Goal: Information Seeking & Learning: Learn about a topic

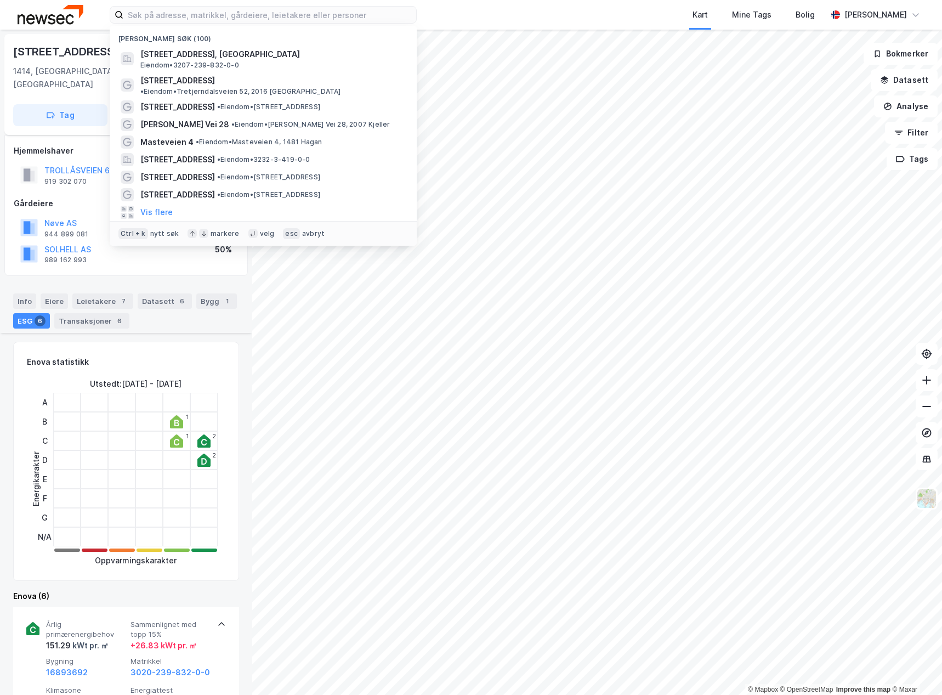
scroll to position [1073, 0]
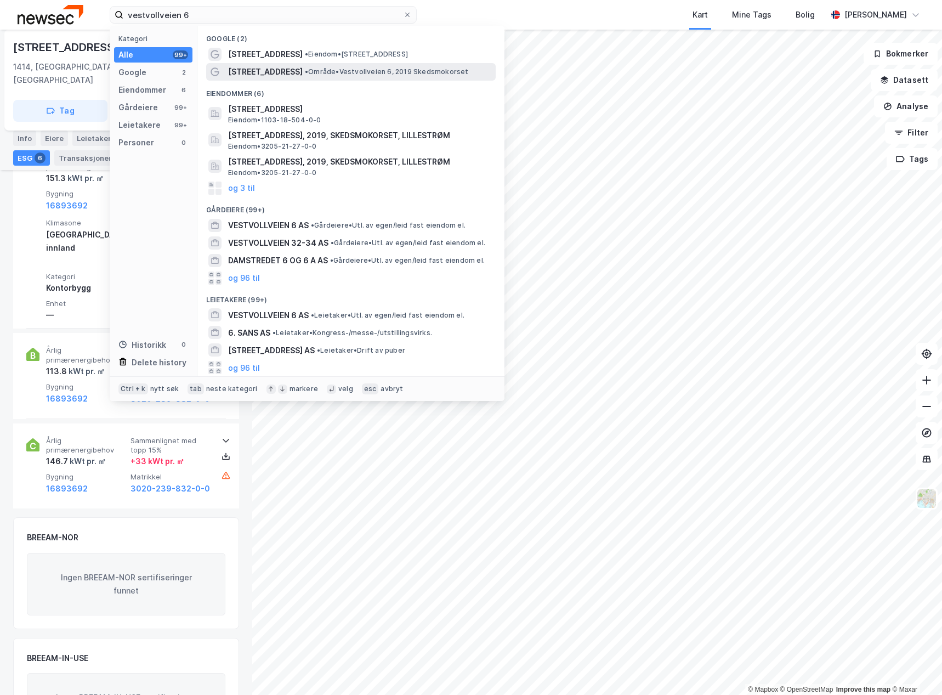
click at [341, 73] on span "• Område • Vestvollveien 6, 2019 Skedsmokorset" at bounding box center [387, 71] width 164 height 9
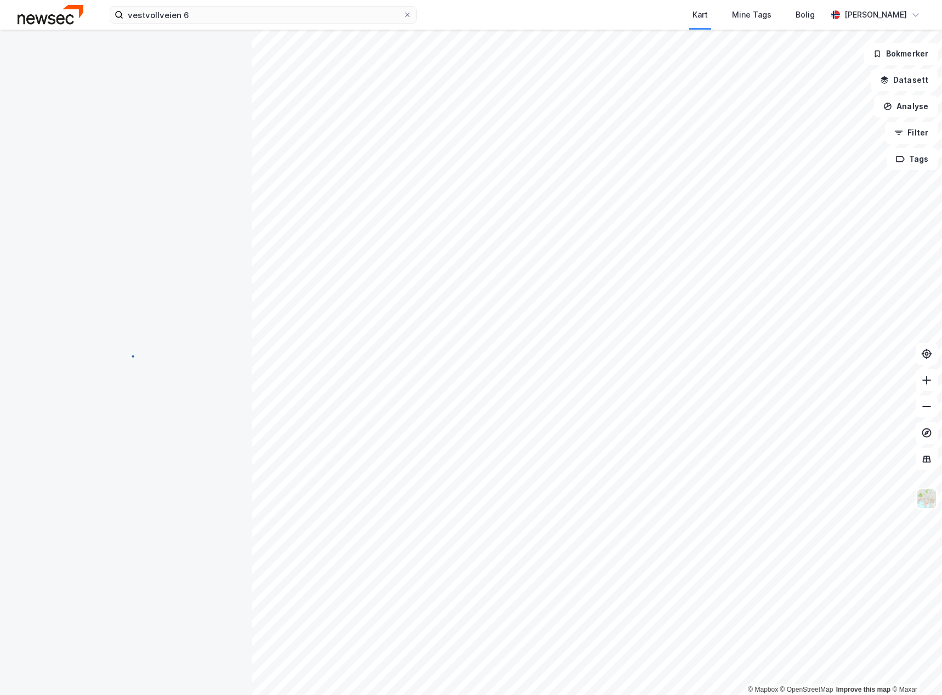
scroll to position [17, 0]
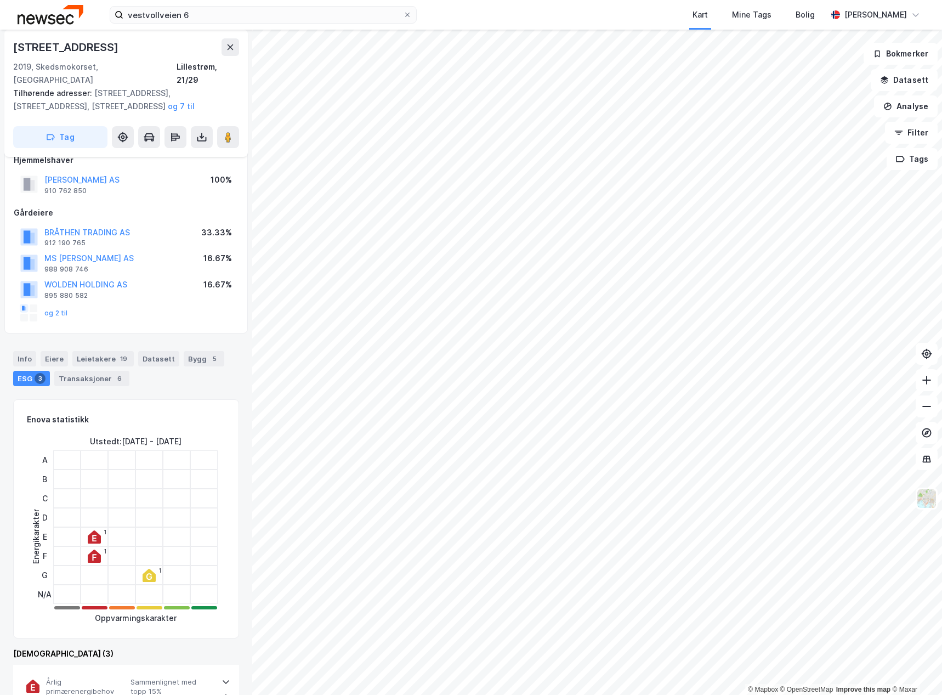
scroll to position [17, 0]
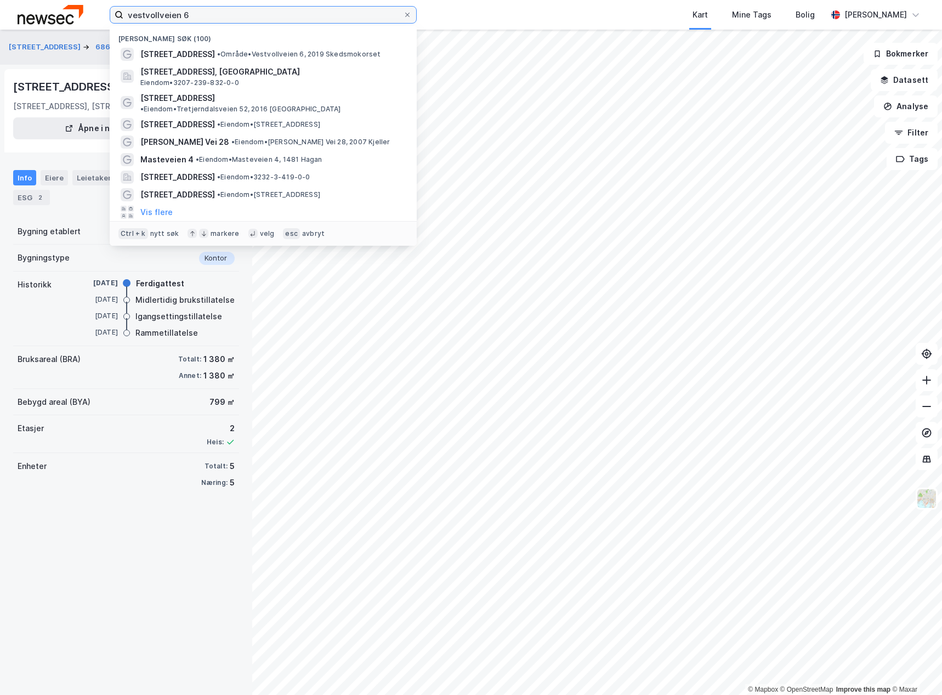
click at [273, 14] on input "vestvollveien 6" at bounding box center [263, 15] width 280 height 16
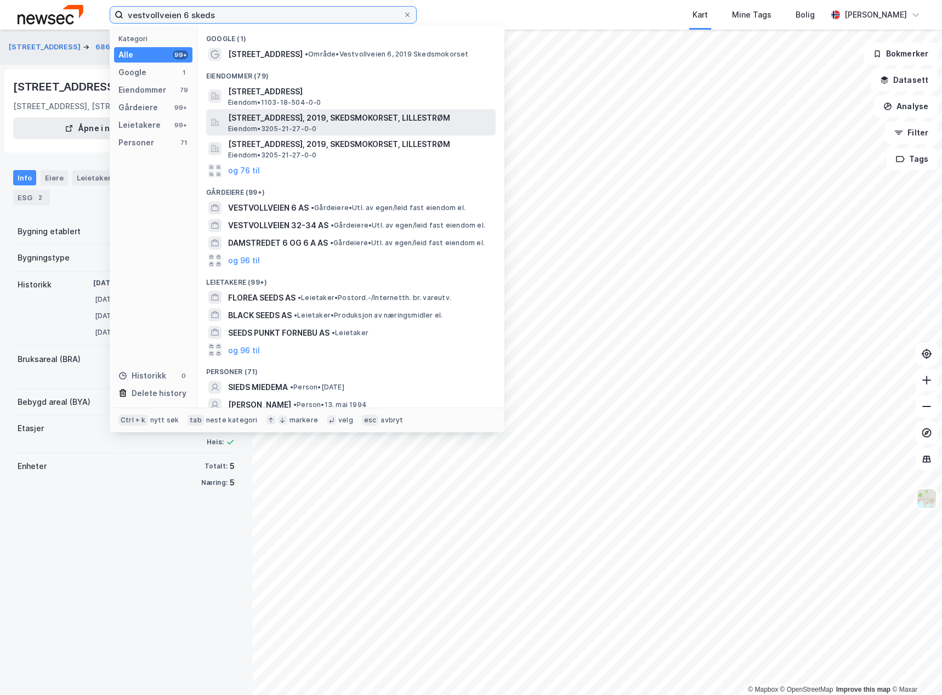
type input "vestvollveien 6 skeds"
click at [389, 118] on span "[STREET_ADDRESS], 2019, SKEDSMOKORSET, LILLESTRØM" at bounding box center [359, 117] width 263 height 13
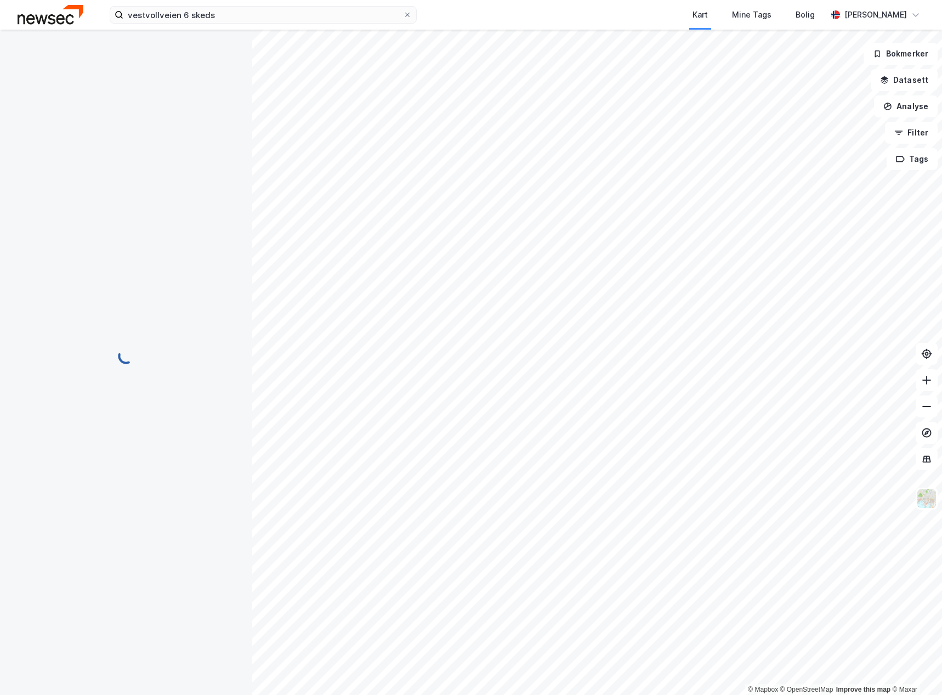
scroll to position [17, 0]
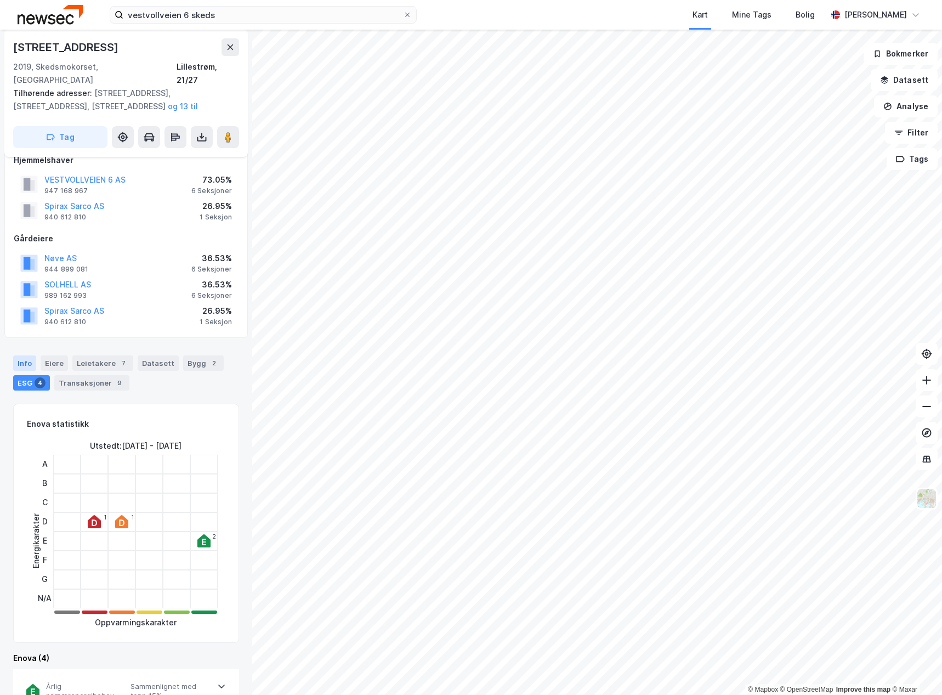
click at [16, 355] on div "Info" at bounding box center [24, 362] width 23 height 15
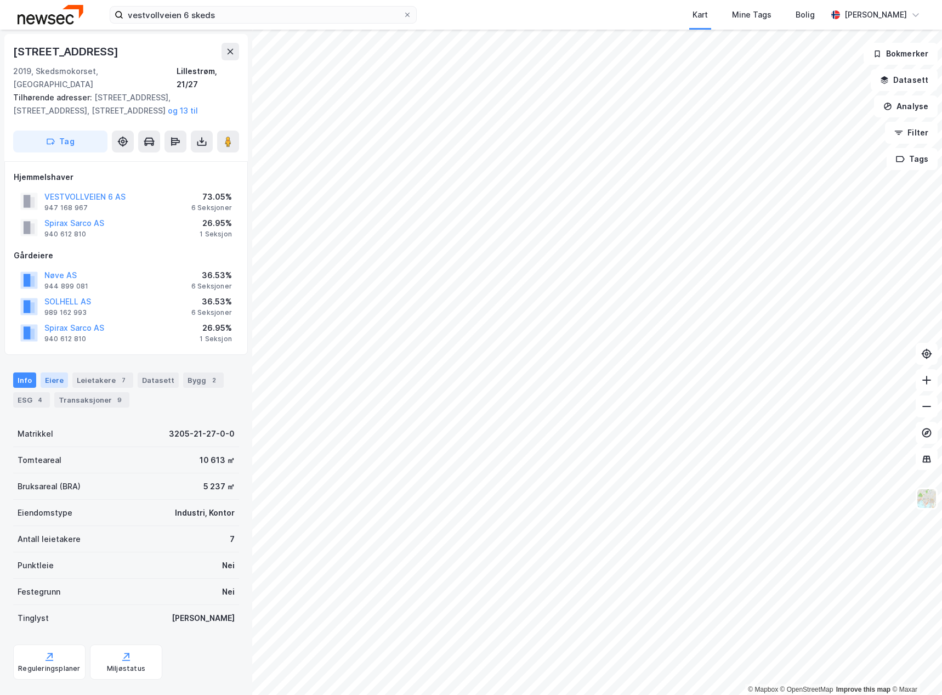
click at [52, 372] on div "Eiere" at bounding box center [54, 379] width 27 height 15
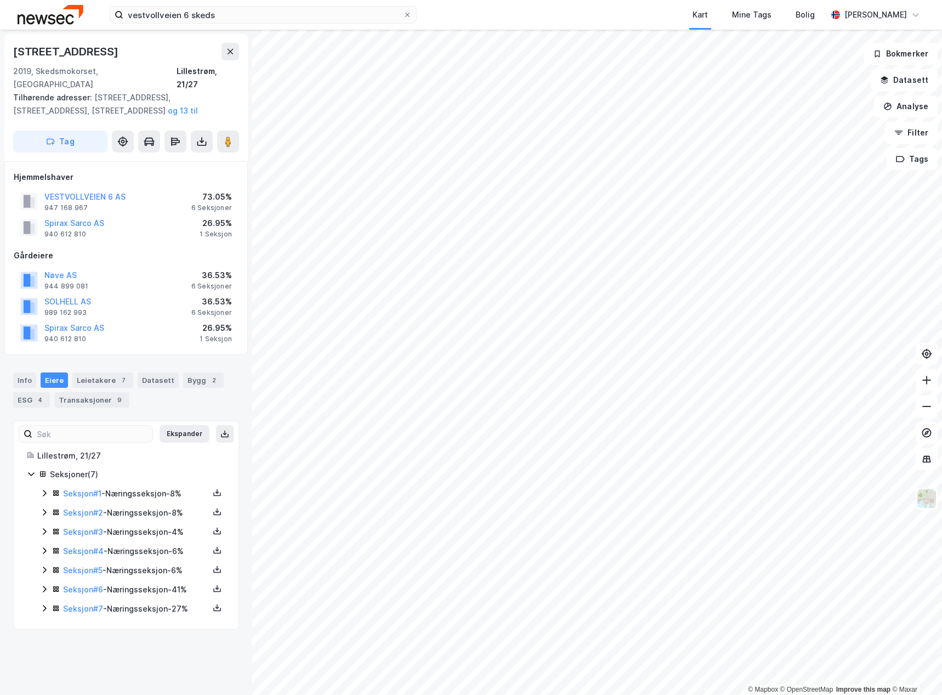
click at [44, 489] on icon at bounding box center [44, 493] width 9 height 9
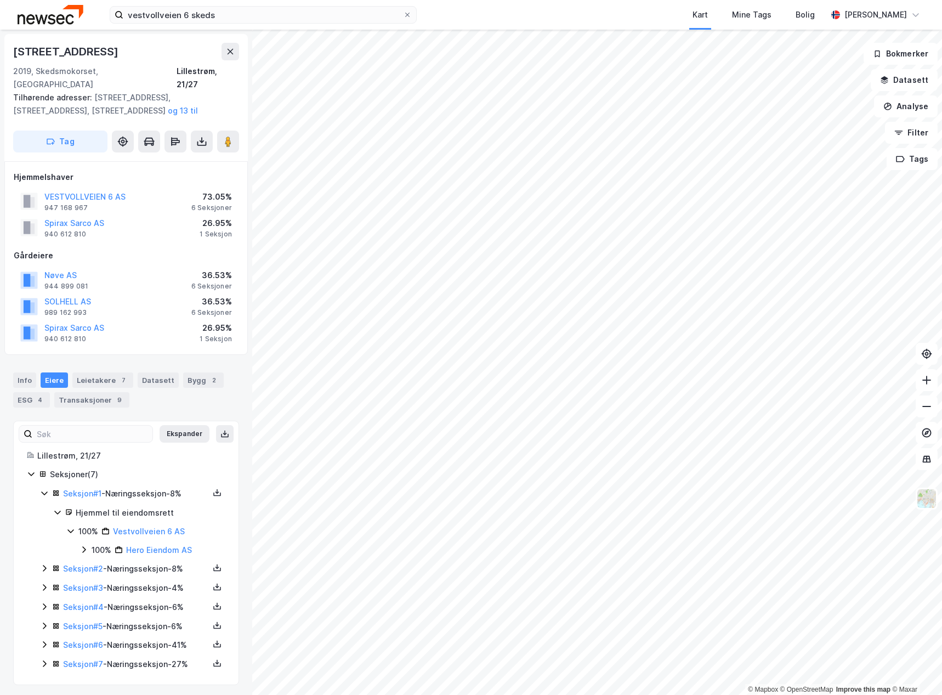
click at [40, 564] on icon at bounding box center [44, 568] width 9 height 9
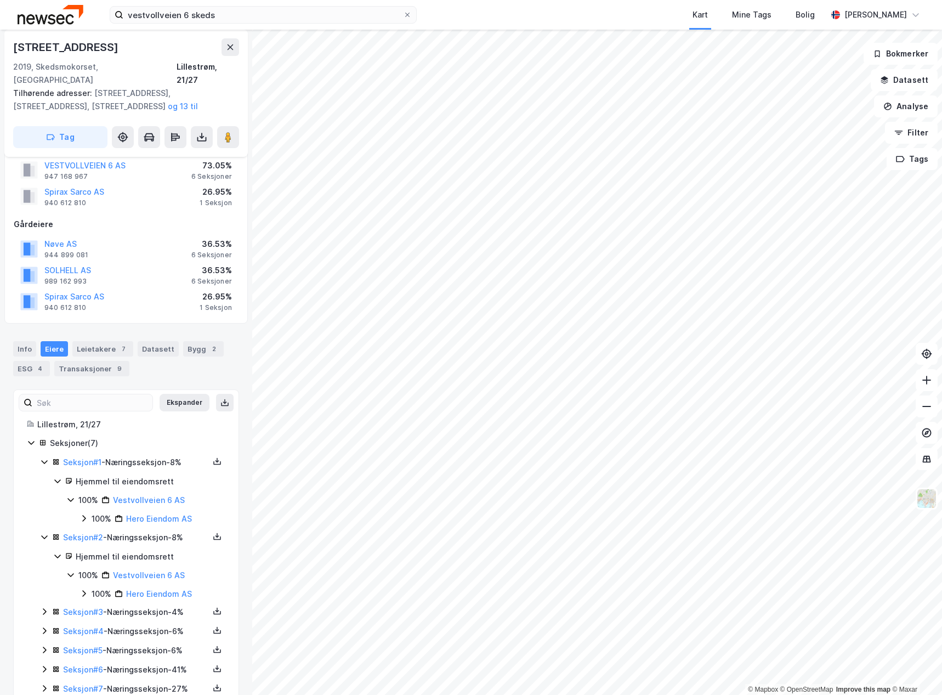
scroll to position [46, 0]
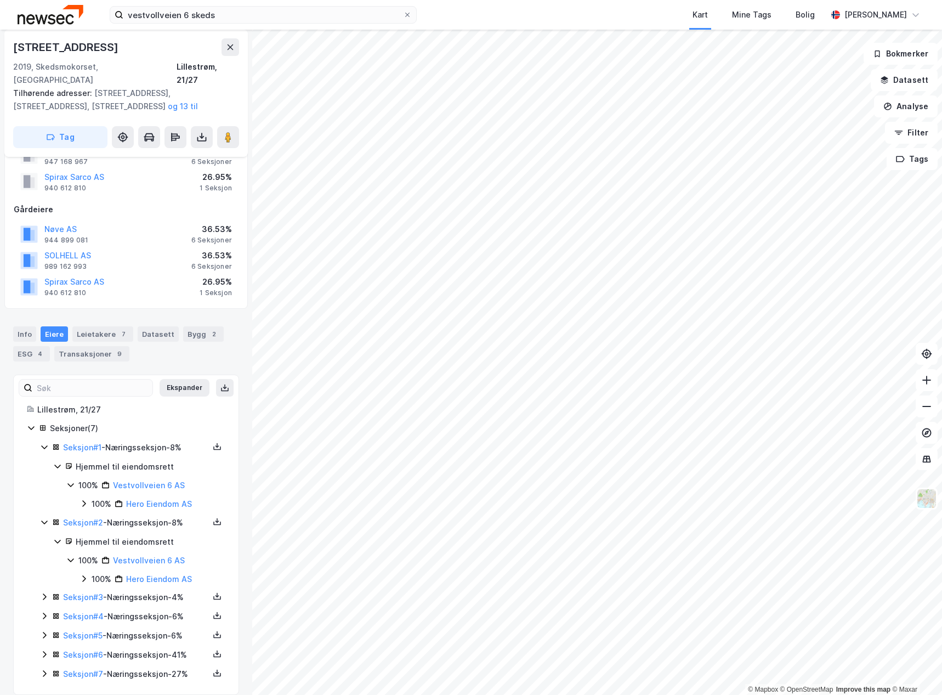
click at [45, 592] on icon at bounding box center [44, 596] width 9 height 9
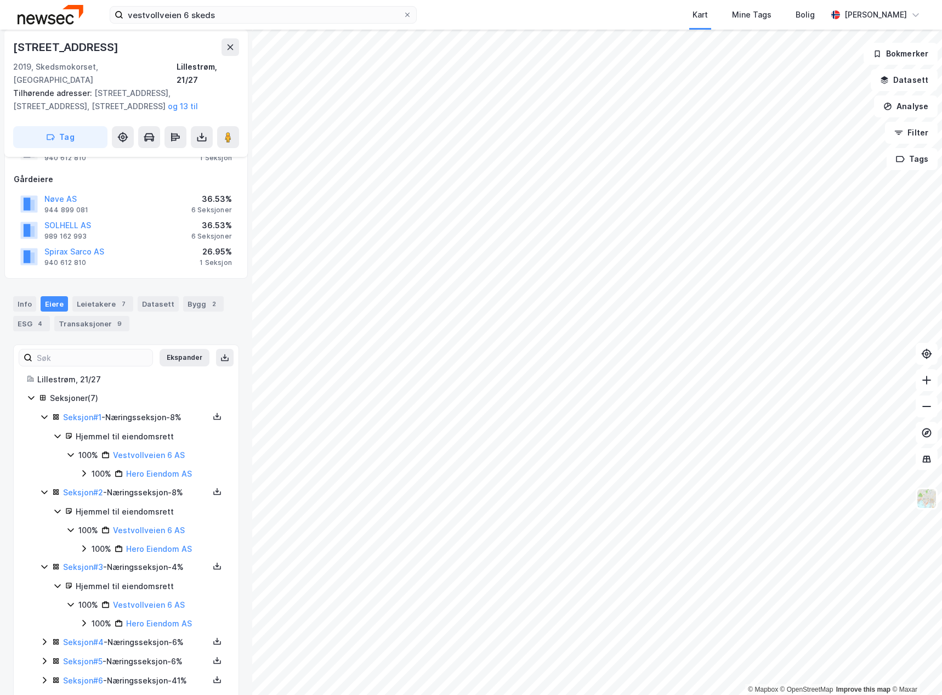
scroll to position [102, 0]
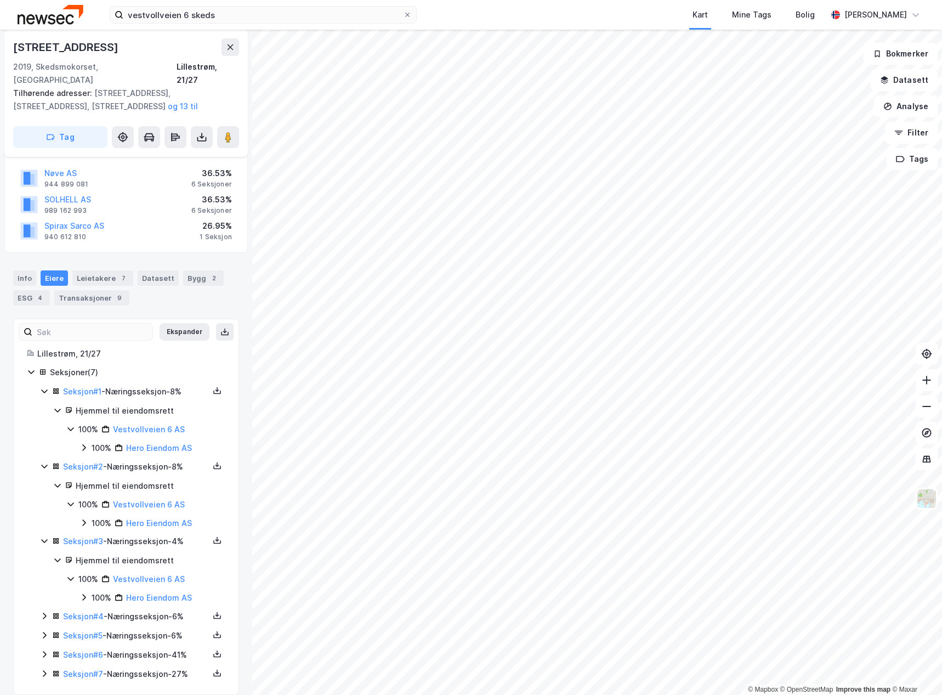
click at [43, 611] on icon at bounding box center [44, 615] width 9 height 9
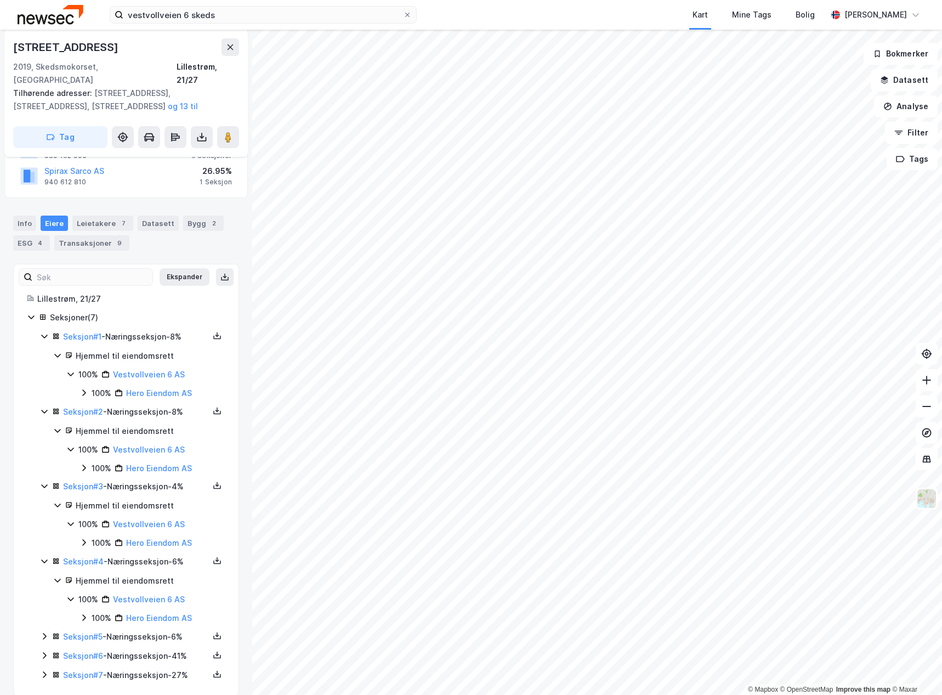
scroll to position [158, 0]
click at [42, 631] on icon at bounding box center [44, 635] width 9 height 9
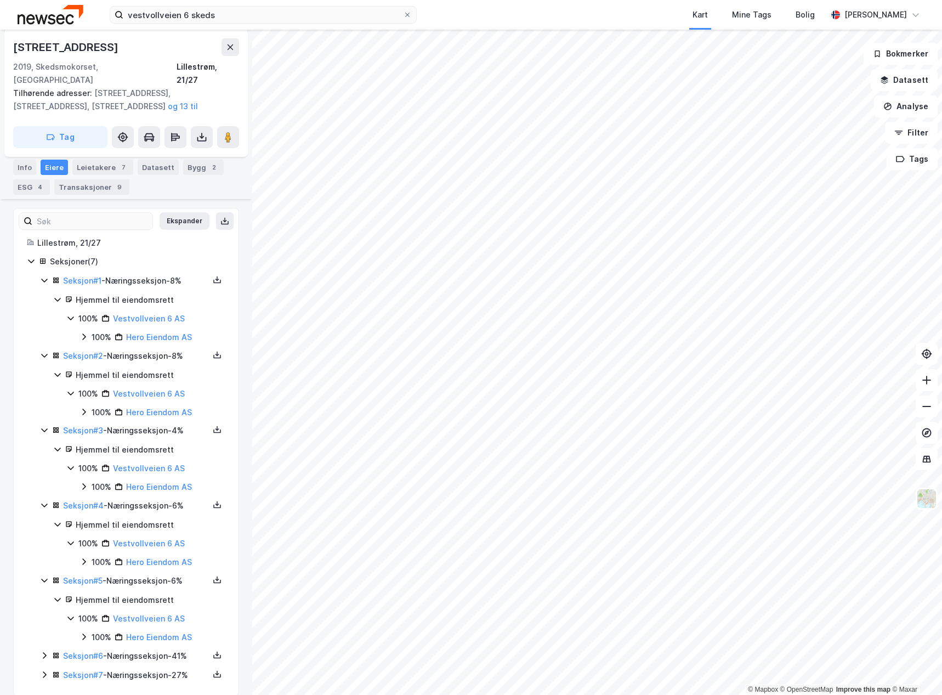
scroll to position [214, 0]
click at [44, 651] on icon at bounding box center [44, 654] width 3 height 7
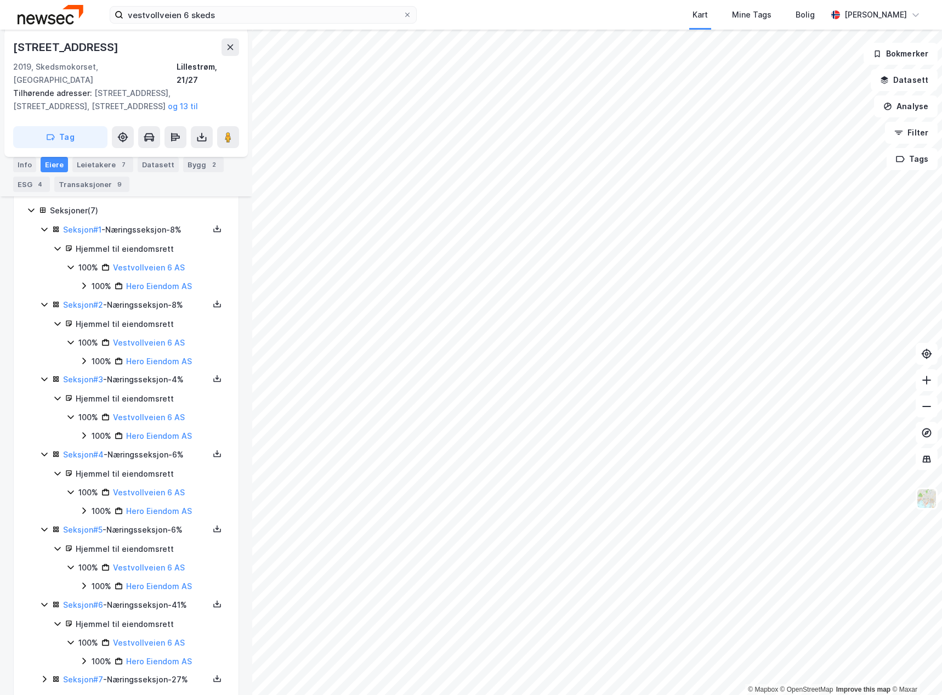
scroll to position [269, 0]
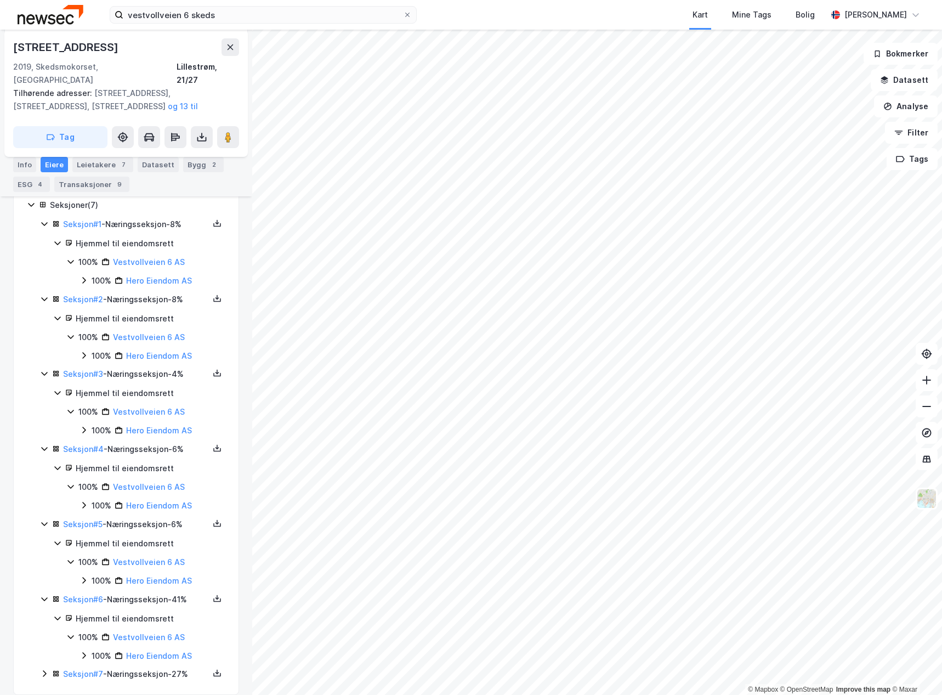
click at [42, 669] on icon at bounding box center [44, 673] width 9 height 9
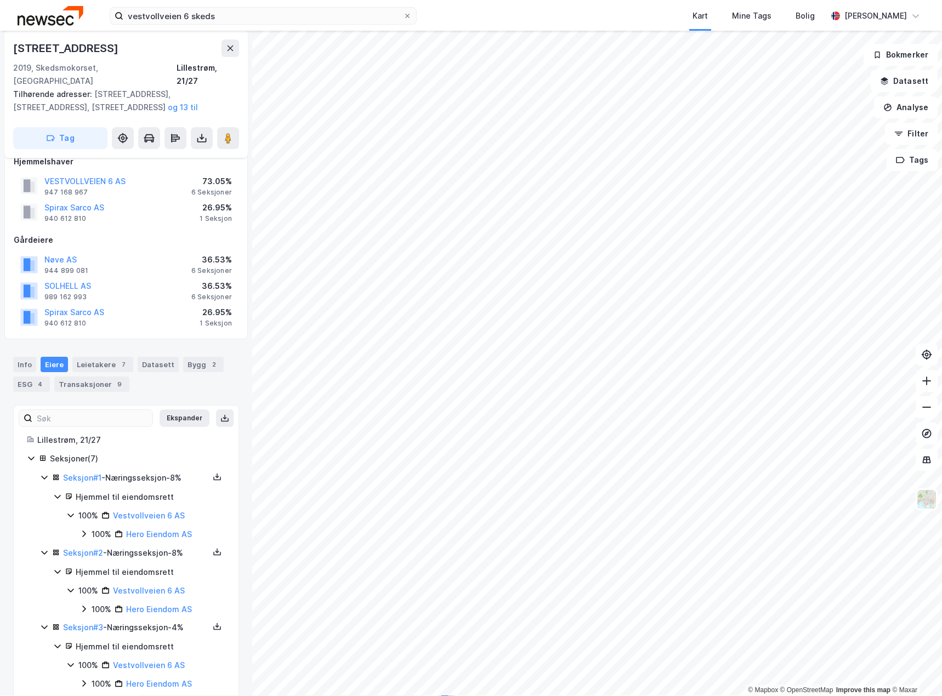
scroll to position [0, 0]
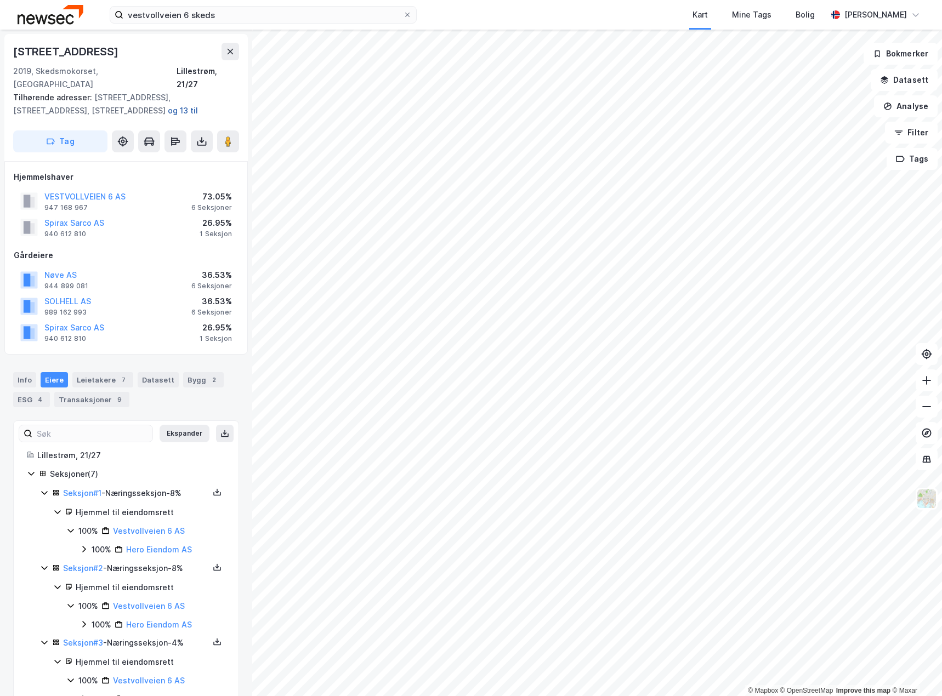
click at [0, 0] on button "og 13 til" at bounding box center [0, 0] width 0 height 0
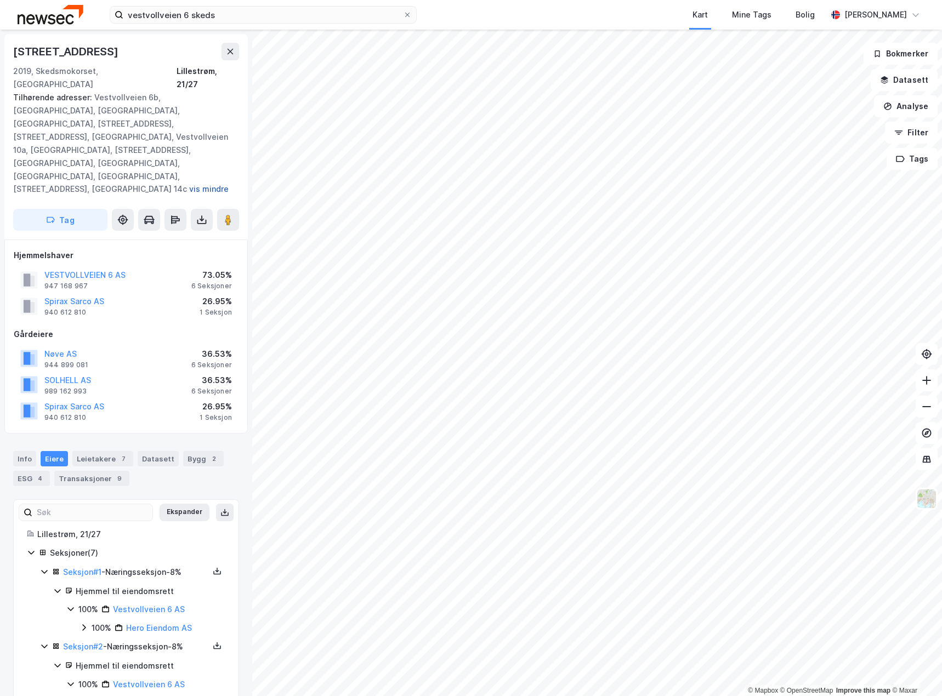
click at [0, 0] on button "vis mindre" at bounding box center [0, 0] width 0 height 0
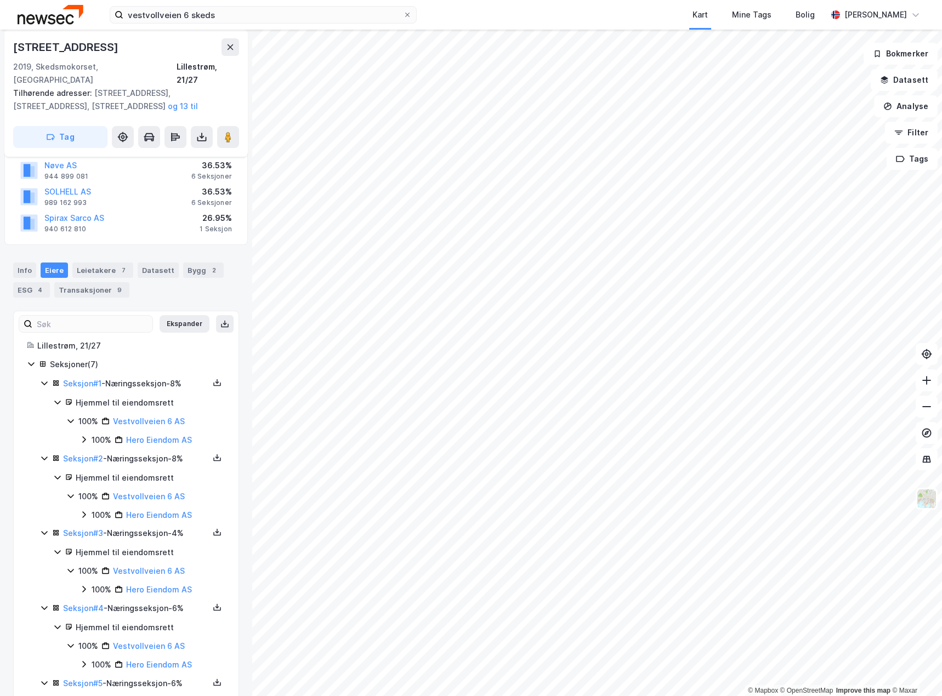
scroll to position [49, 0]
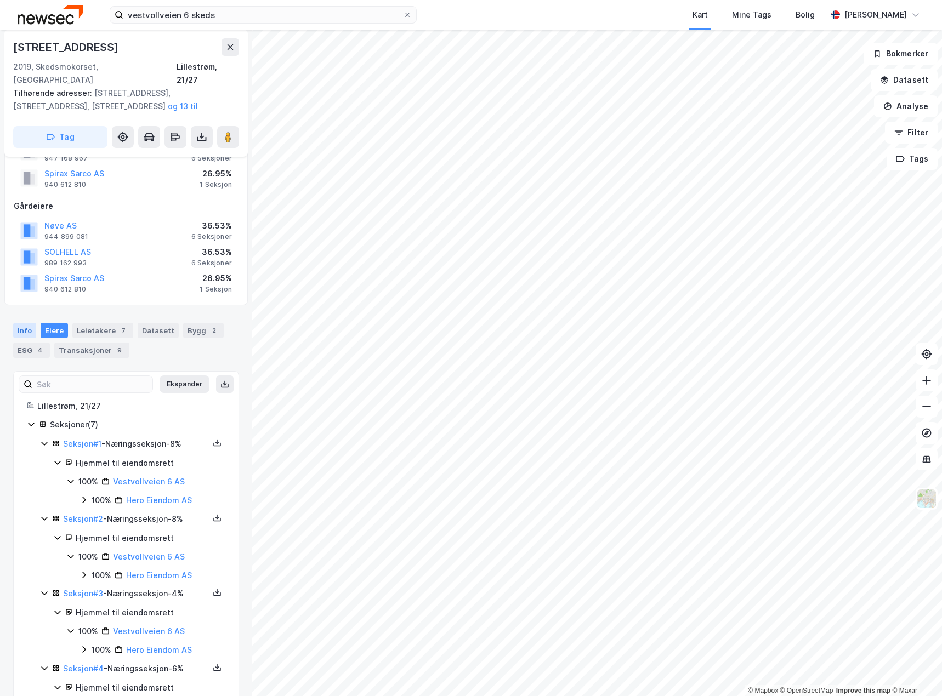
click at [27, 323] on div "Info" at bounding box center [24, 330] width 23 height 15
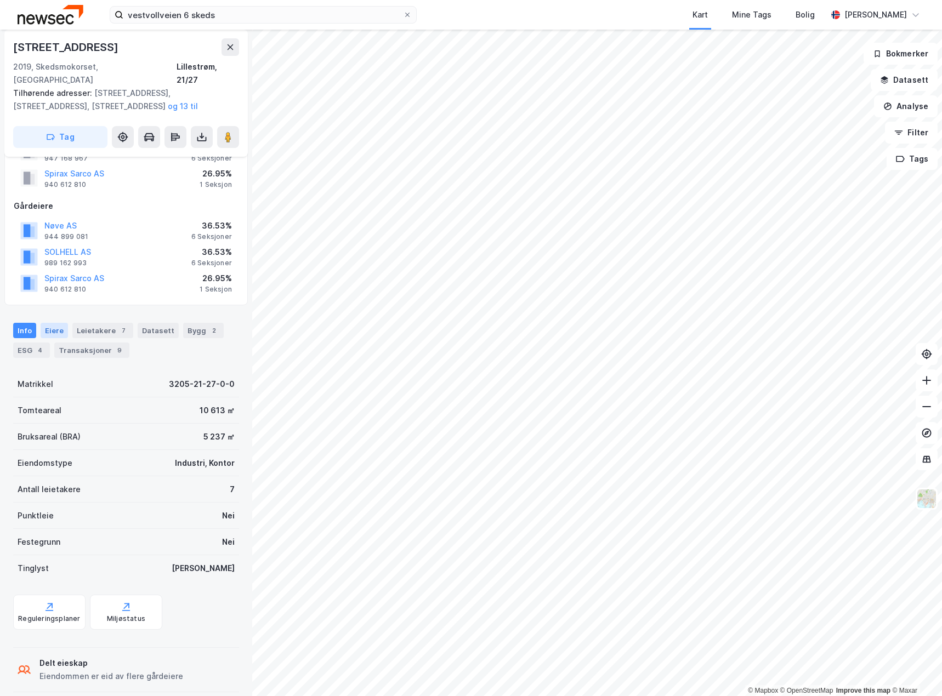
click at [54, 323] on div "Eiere" at bounding box center [54, 330] width 27 height 15
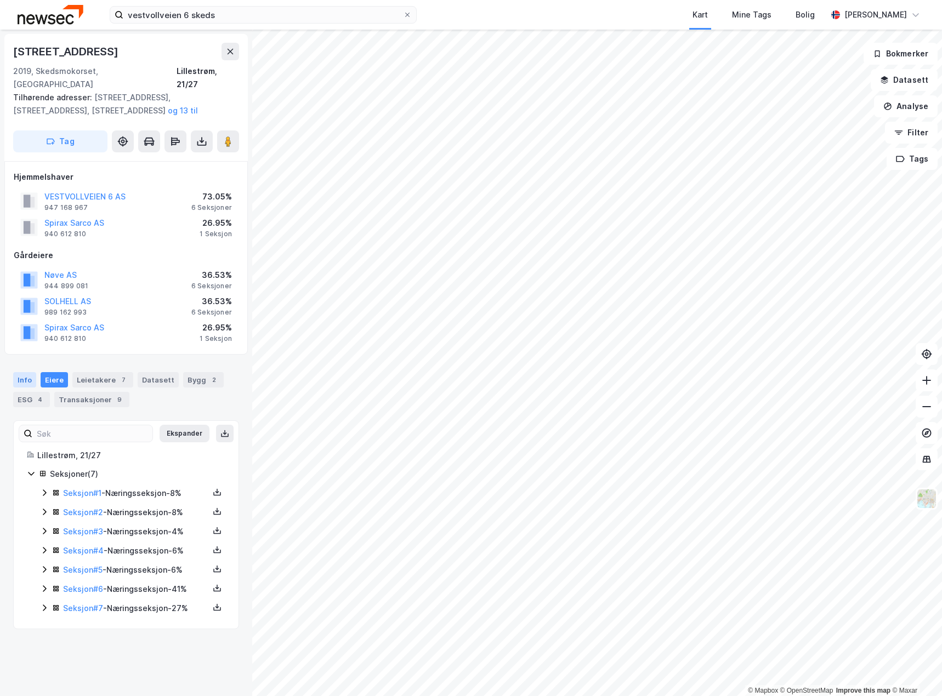
click at [18, 372] on div "Info" at bounding box center [24, 379] width 23 height 15
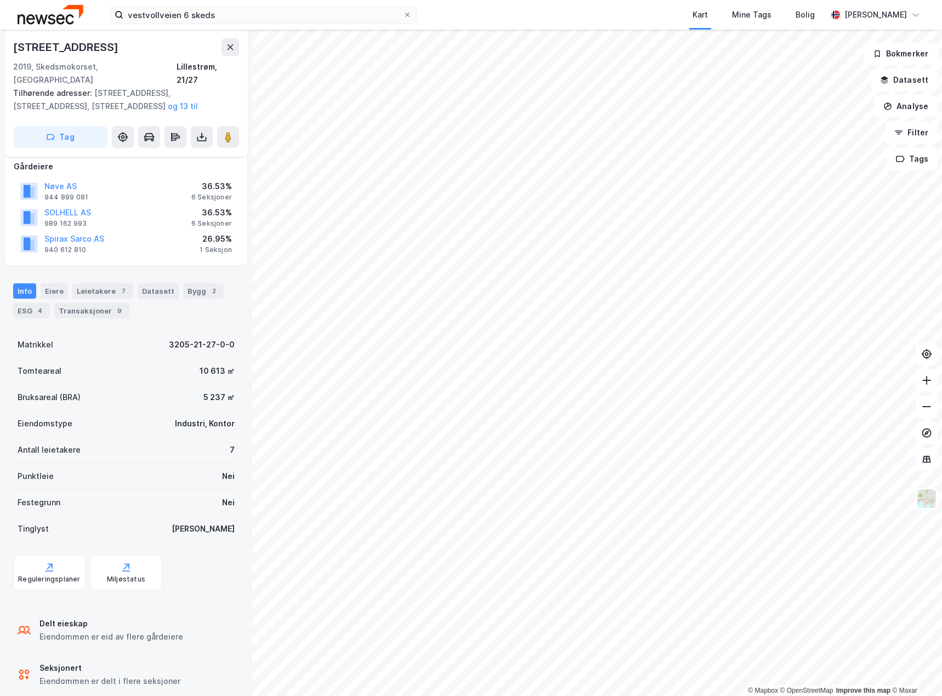
scroll to position [94, 0]
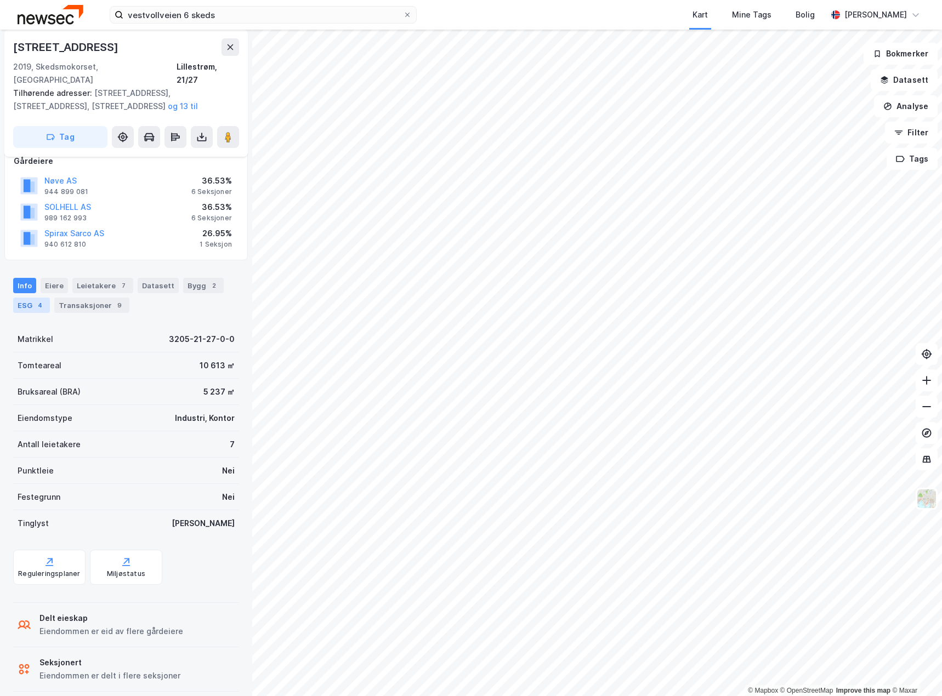
click at [35, 300] on div "4" at bounding box center [40, 305] width 11 height 11
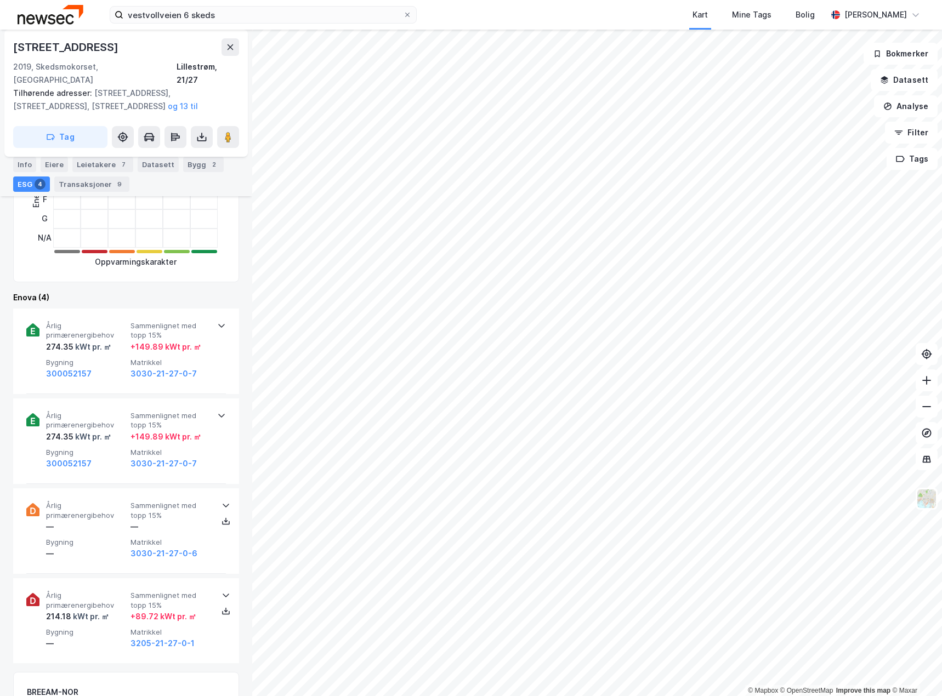
scroll to position [423, 0]
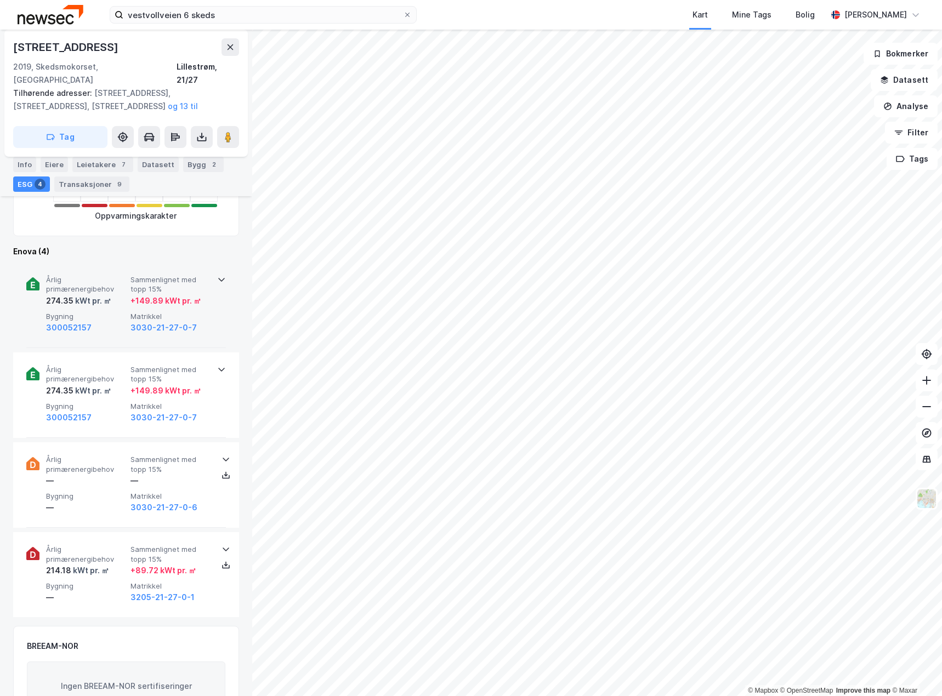
click at [115, 321] on div "300052157" at bounding box center [86, 327] width 80 height 13
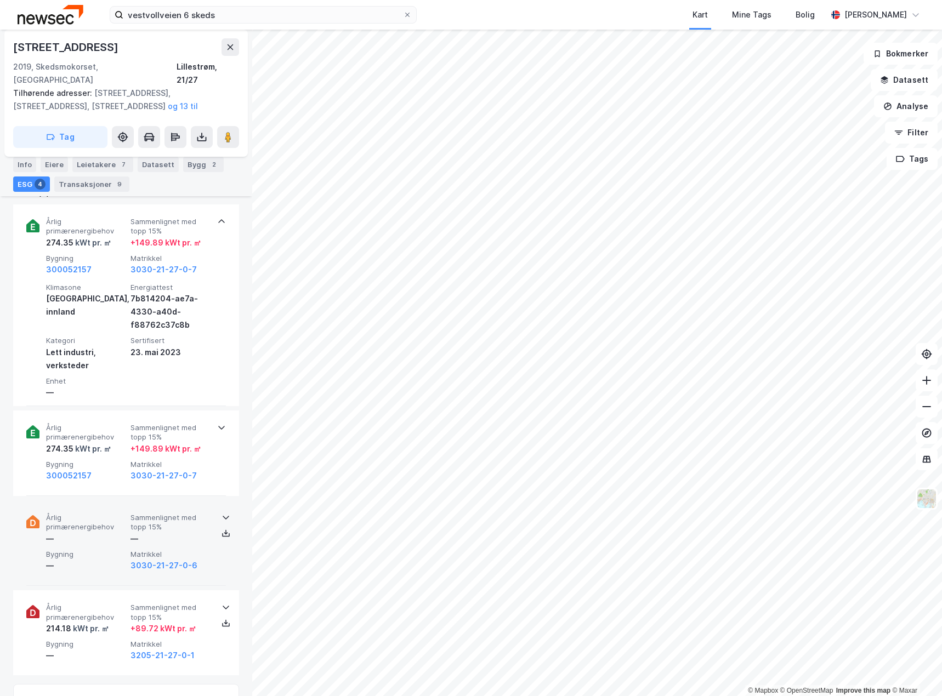
scroll to position [533, 0]
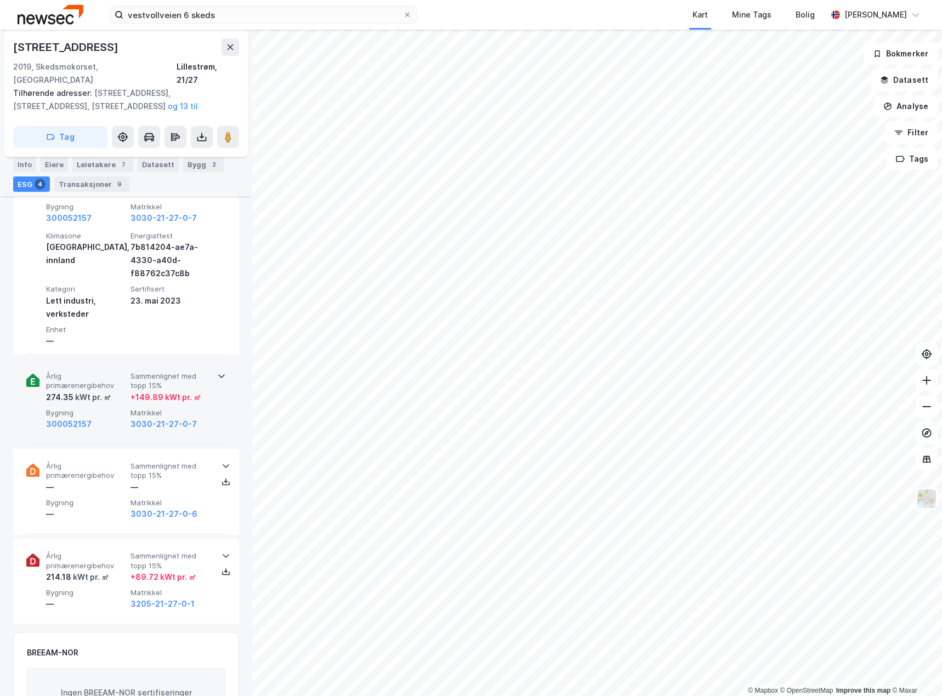
click at [112, 409] on span "Bygning" at bounding box center [86, 413] width 80 height 9
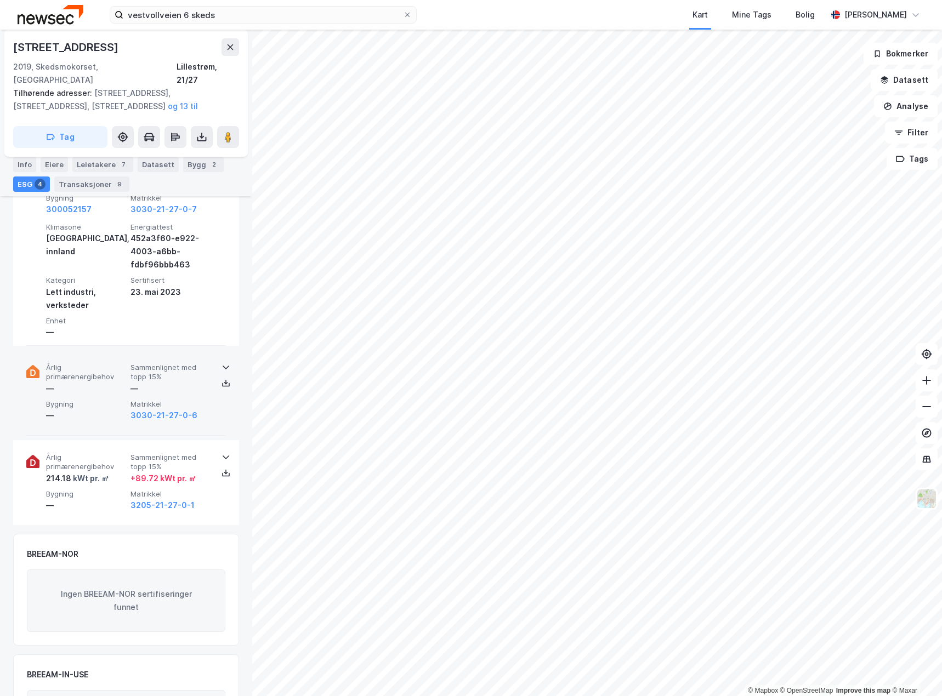
scroll to position [752, 0]
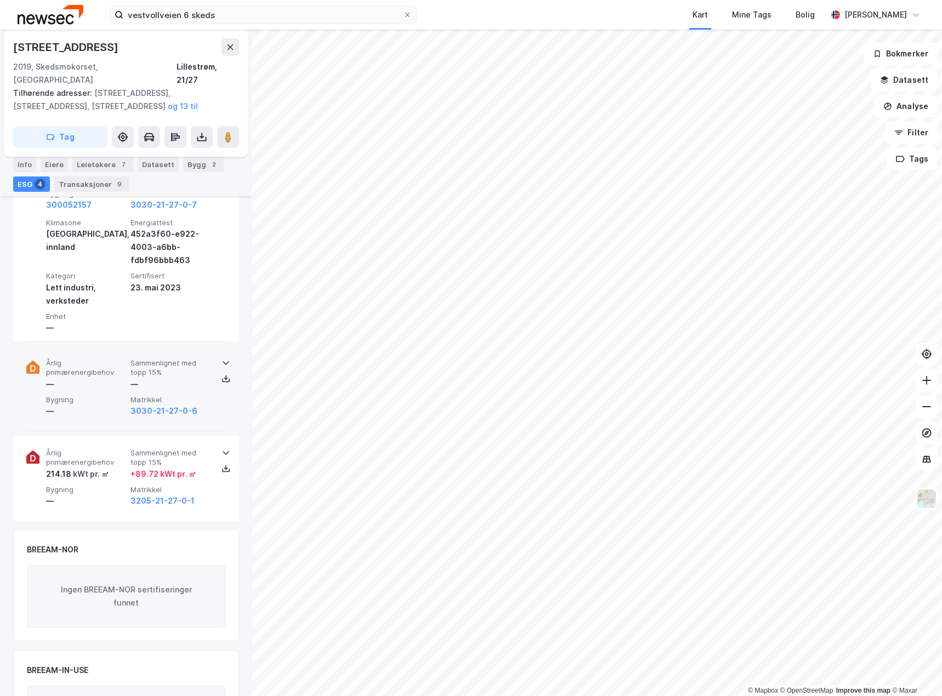
click at [92, 405] on div "—" at bounding box center [86, 411] width 80 height 13
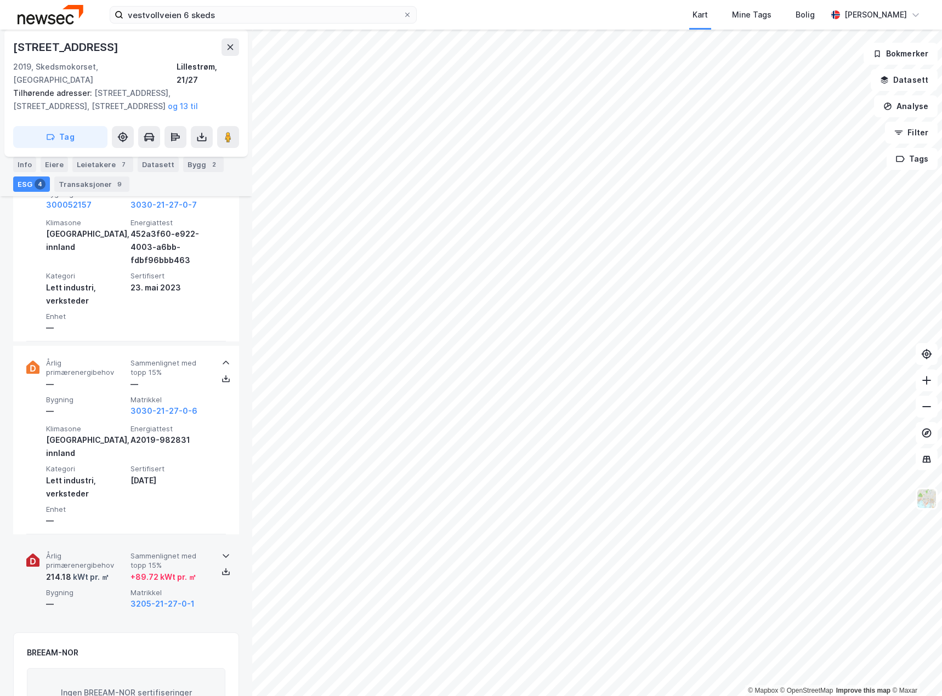
click at [121, 558] on div "Årlig primærenergibehov 214.18 kWt pr. ㎡ Sammenlignet med topp 15% + 89.72 kWt …" at bounding box center [128, 581] width 165 height 59
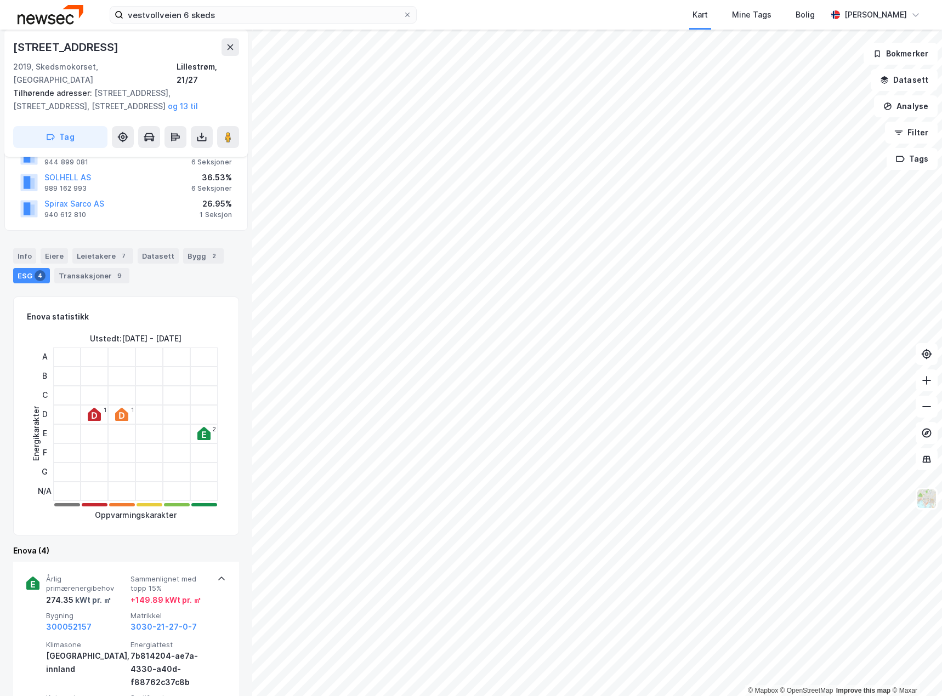
scroll to position [0, 0]
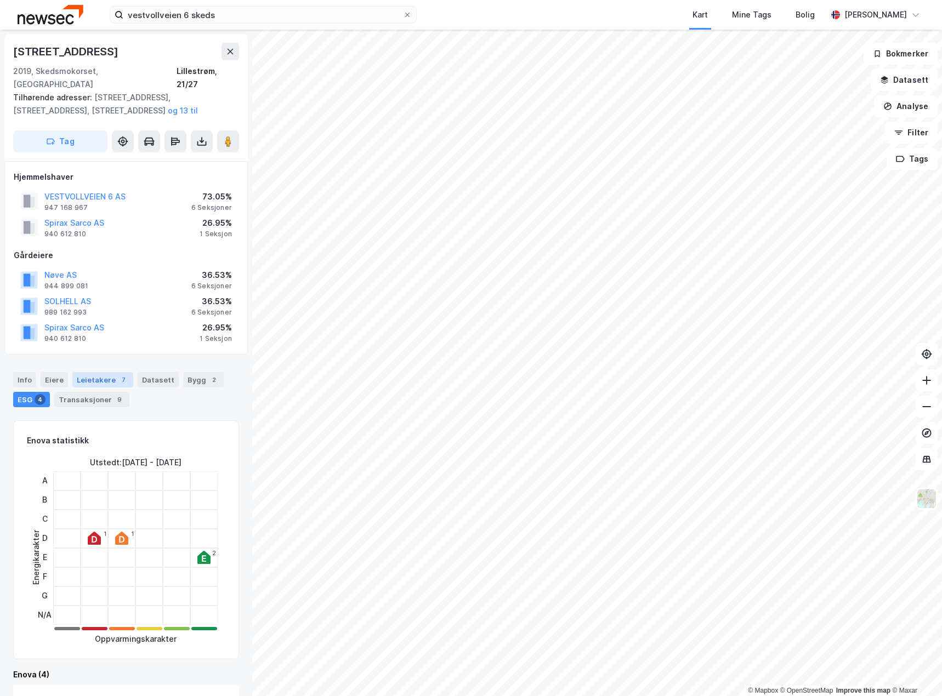
click at [101, 372] on div "Leietakere 7" at bounding box center [102, 379] width 61 height 15
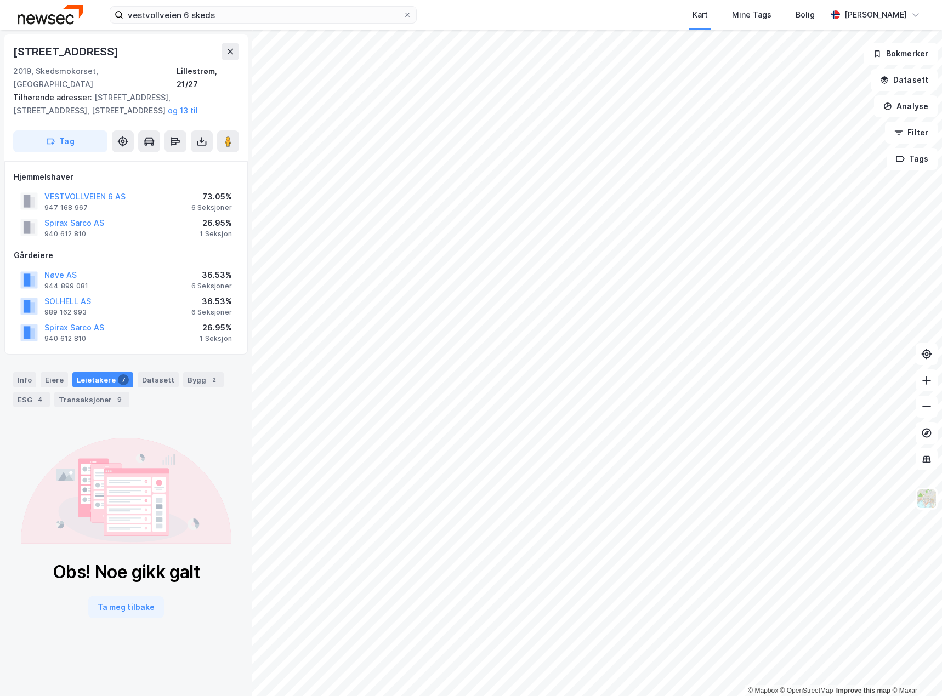
click at [109, 372] on div "Leietakere 7" at bounding box center [102, 379] width 61 height 15
click at [143, 597] on button "Ta meg tilbake" at bounding box center [126, 608] width 76 height 22
click at [47, 372] on div "Eiere" at bounding box center [54, 379] width 27 height 15
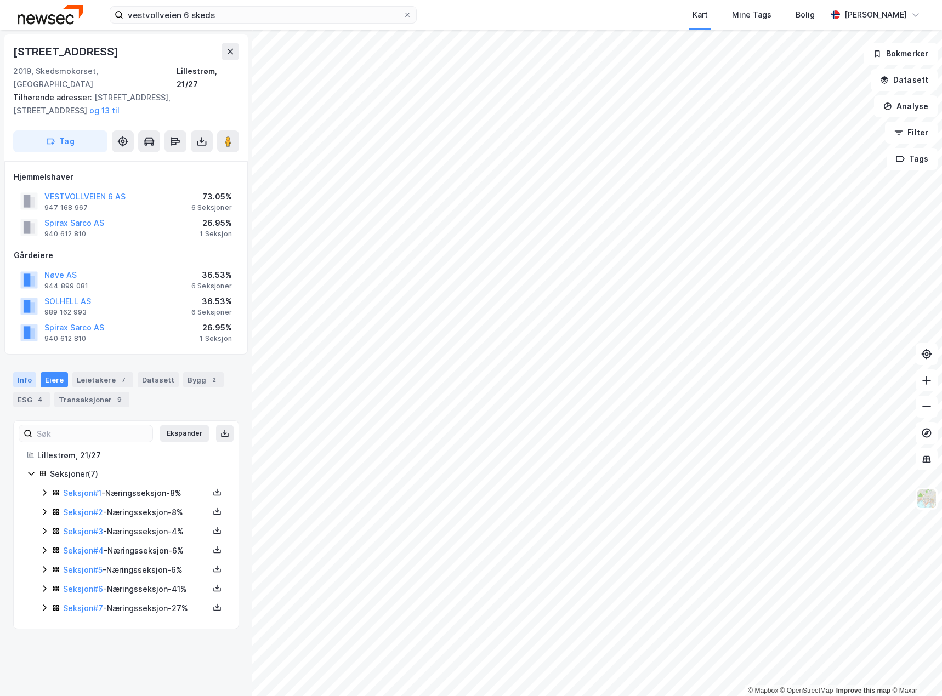
click at [15, 372] on div "Info" at bounding box center [24, 379] width 23 height 15
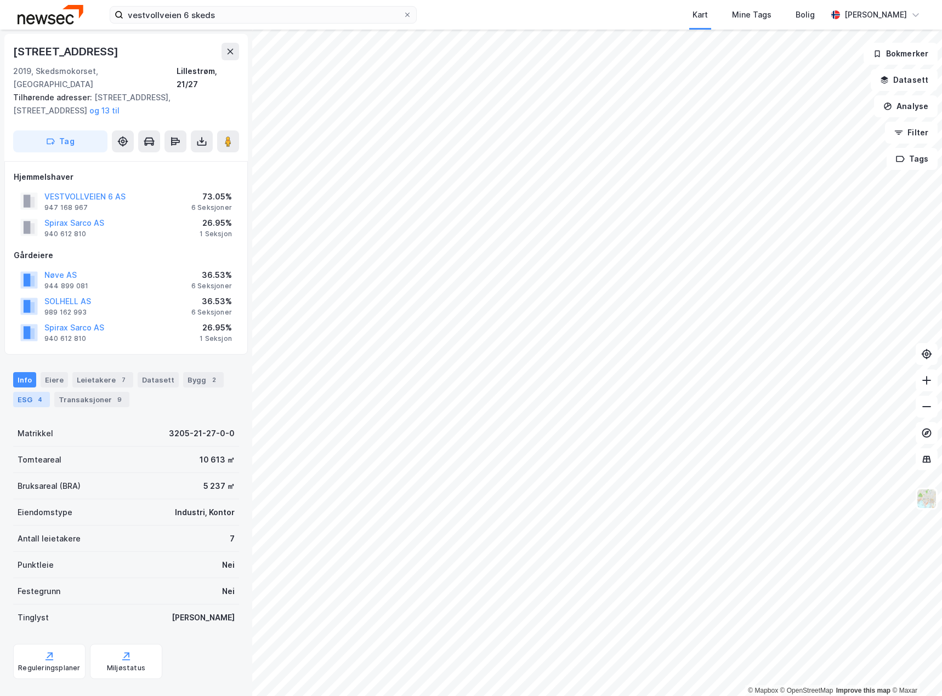
click at [39, 394] on div "ESG 4" at bounding box center [31, 399] width 37 height 15
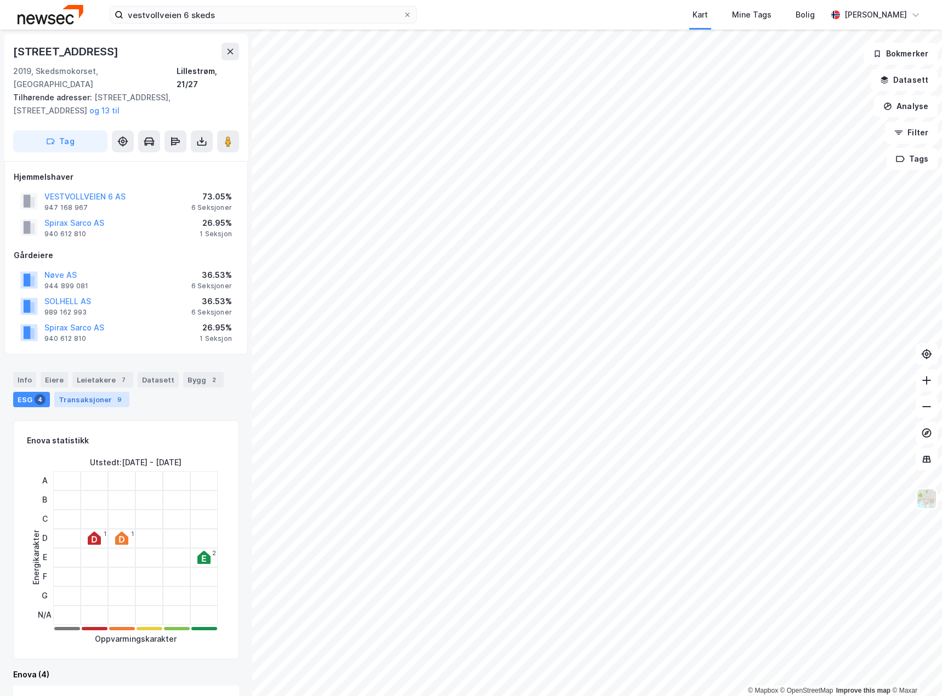
click at [83, 392] on div "Transaksjoner 9" at bounding box center [91, 399] width 75 height 15
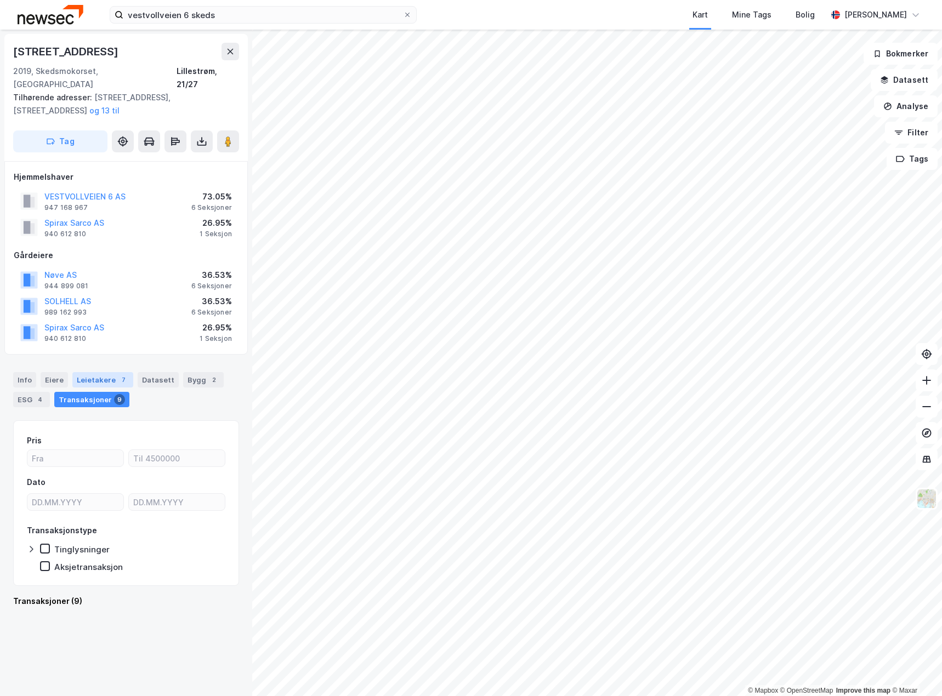
click at [110, 372] on div "Leietakere 7" at bounding box center [102, 379] width 61 height 15
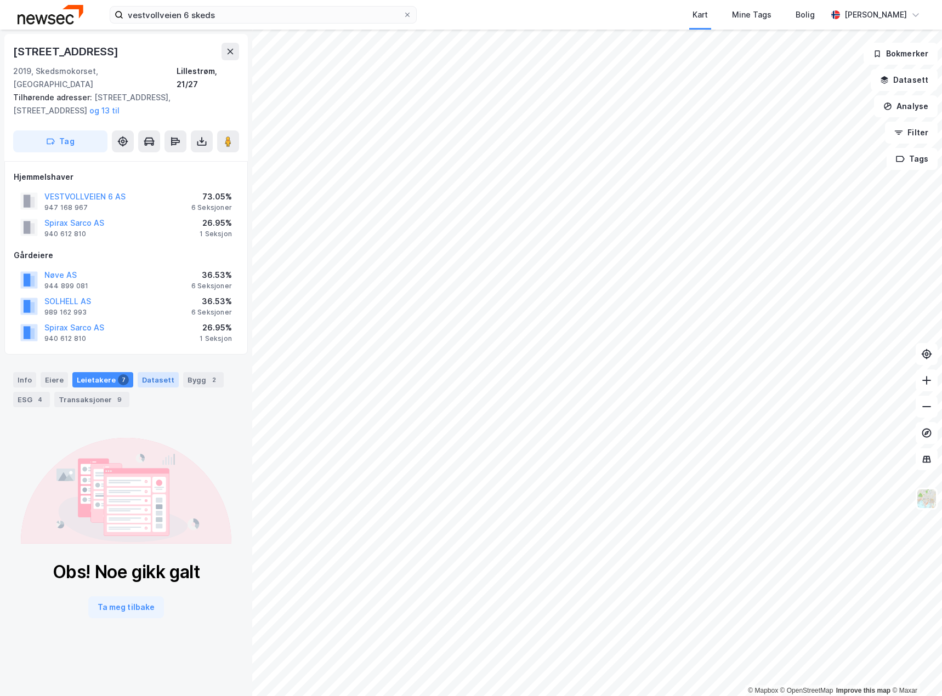
click at [161, 372] on div "Datasett" at bounding box center [158, 379] width 41 height 15
click at [186, 372] on div "Bygg 2" at bounding box center [203, 379] width 41 height 15
click at [160, 454] on icon at bounding box center [126, 491] width 211 height 106
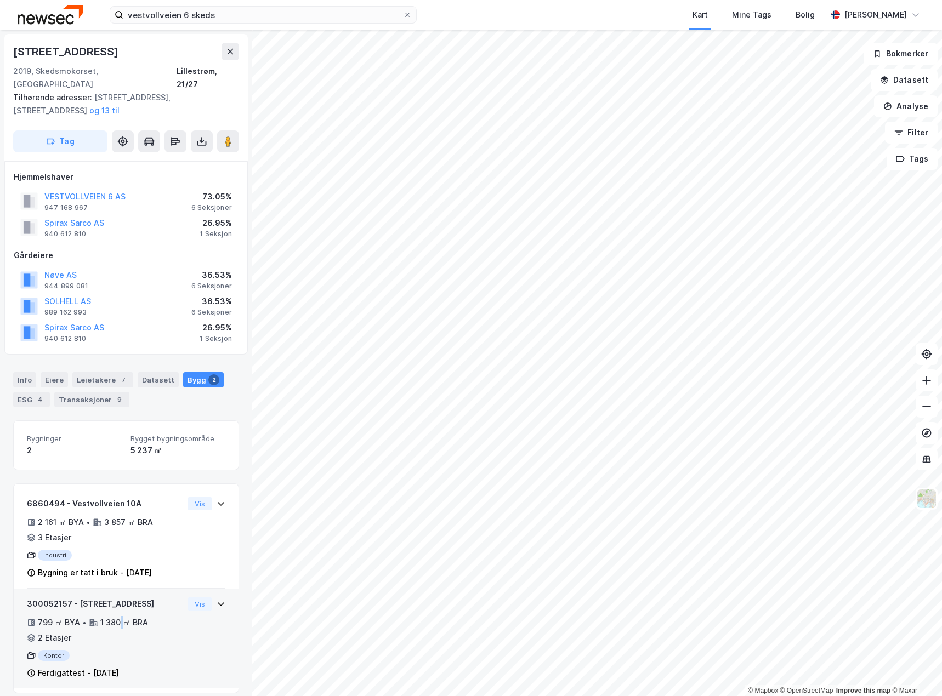
click at [121, 624] on div "799 ㎡ BYA • 1 380 ㎡ BRA • 2 Etasjer" at bounding box center [105, 630] width 156 height 29
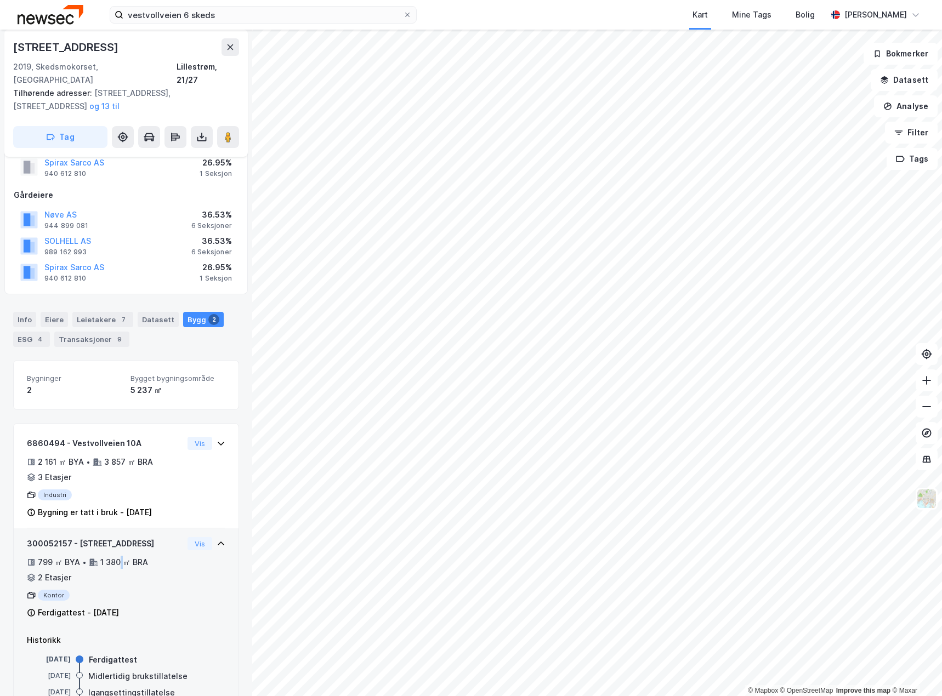
scroll to position [98, 0]
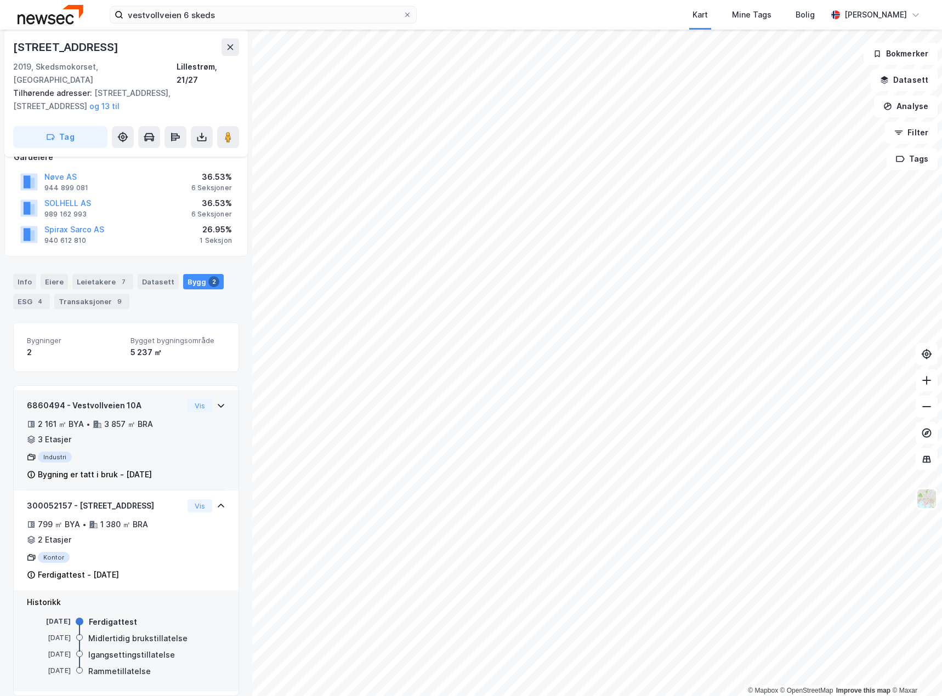
click at [173, 452] on div "Industri" at bounding box center [105, 457] width 156 height 11
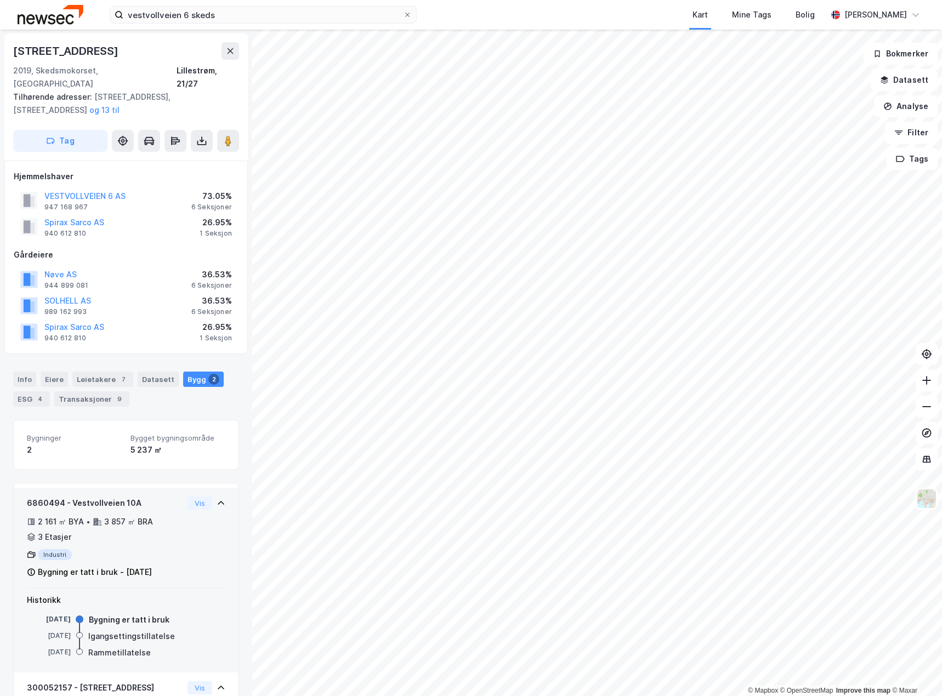
scroll to position [0, 0]
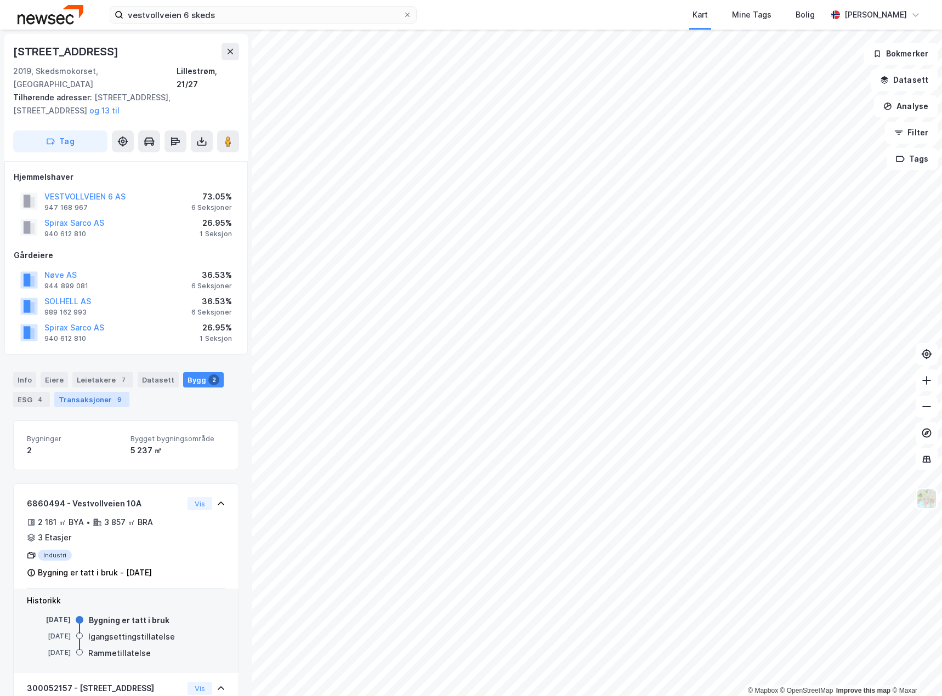
click at [83, 392] on div "Transaksjoner 9" at bounding box center [91, 399] width 75 height 15
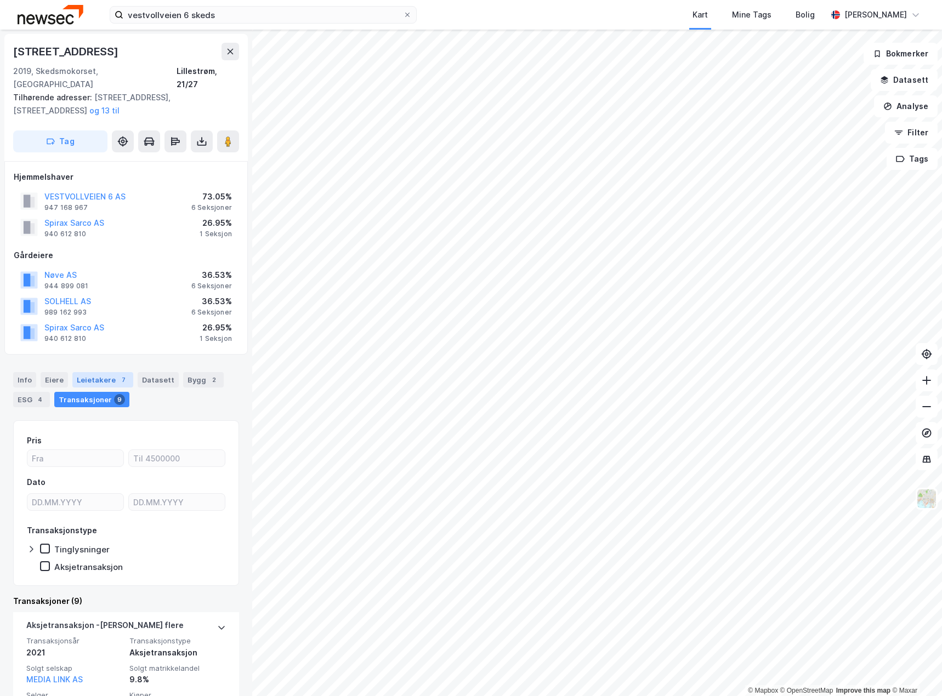
click at [98, 372] on div "Leietakere 7" at bounding box center [102, 379] width 61 height 15
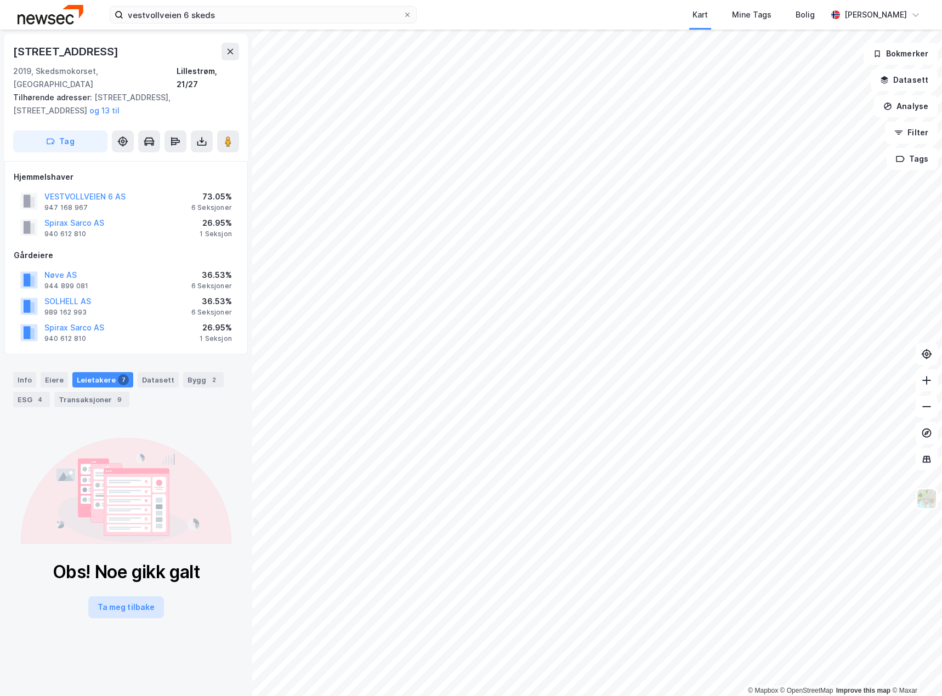
click at [117, 599] on button "Ta meg tilbake" at bounding box center [126, 608] width 76 height 22
click at [99, 372] on div "Leietakere 7" at bounding box center [102, 379] width 61 height 15
click at [21, 372] on div "Info" at bounding box center [24, 379] width 23 height 15
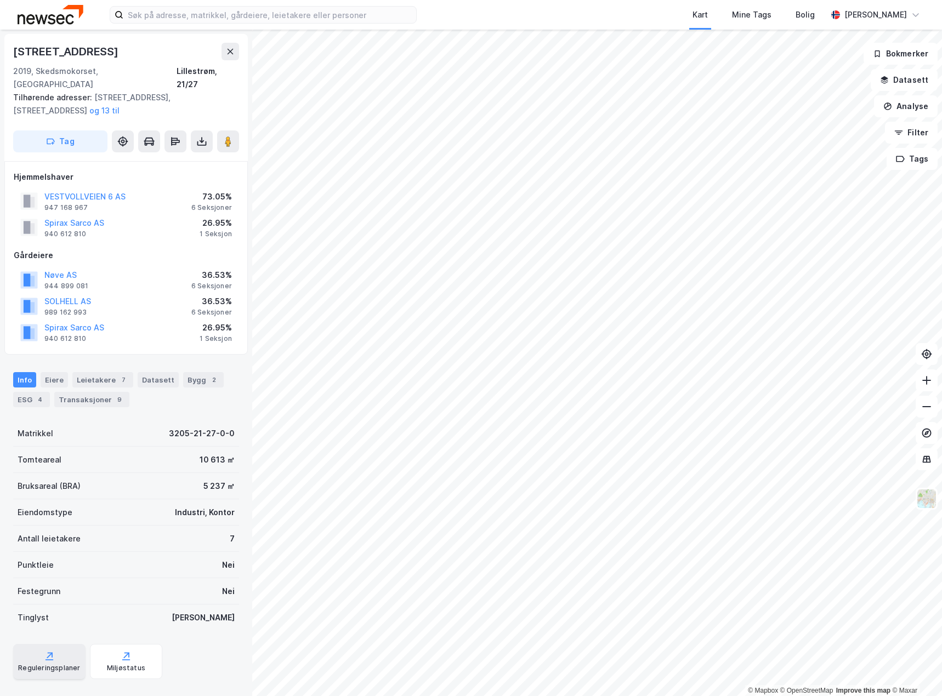
click at [39, 644] on div "Reguleringsplaner" at bounding box center [49, 661] width 72 height 35
click at [203, 136] on icon at bounding box center [201, 141] width 11 height 11
click at [179, 159] on div "Last ned grunnbok" at bounding box center [148, 163] width 64 height 9
click at [174, 177] on div "Last ned matrikkelrapport" at bounding box center [161, 181] width 90 height 9
click at [24, 392] on div "ESG 4" at bounding box center [31, 399] width 37 height 15
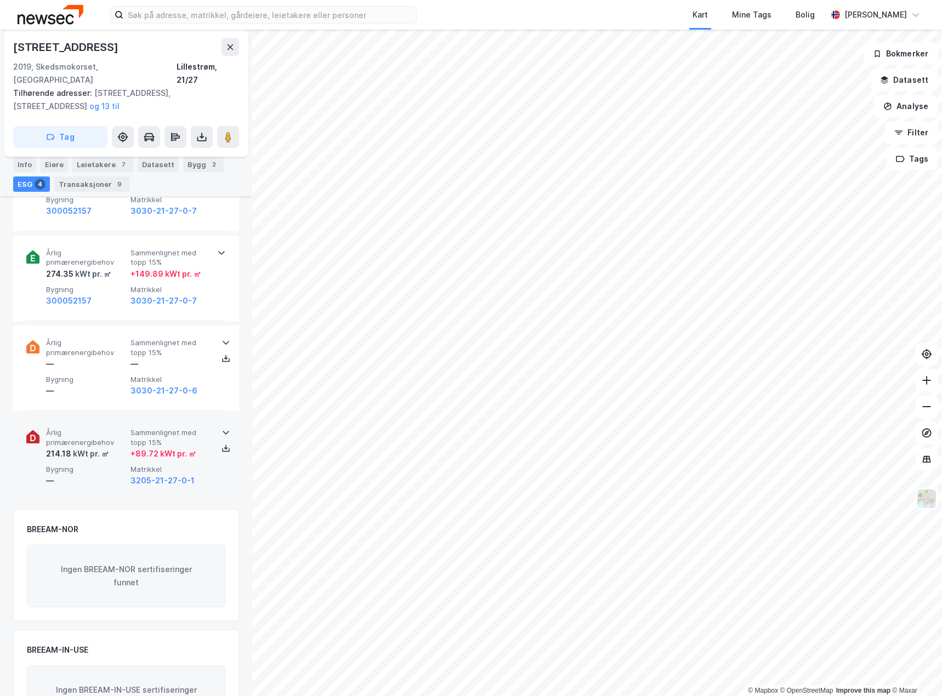
scroll to position [548, 0]
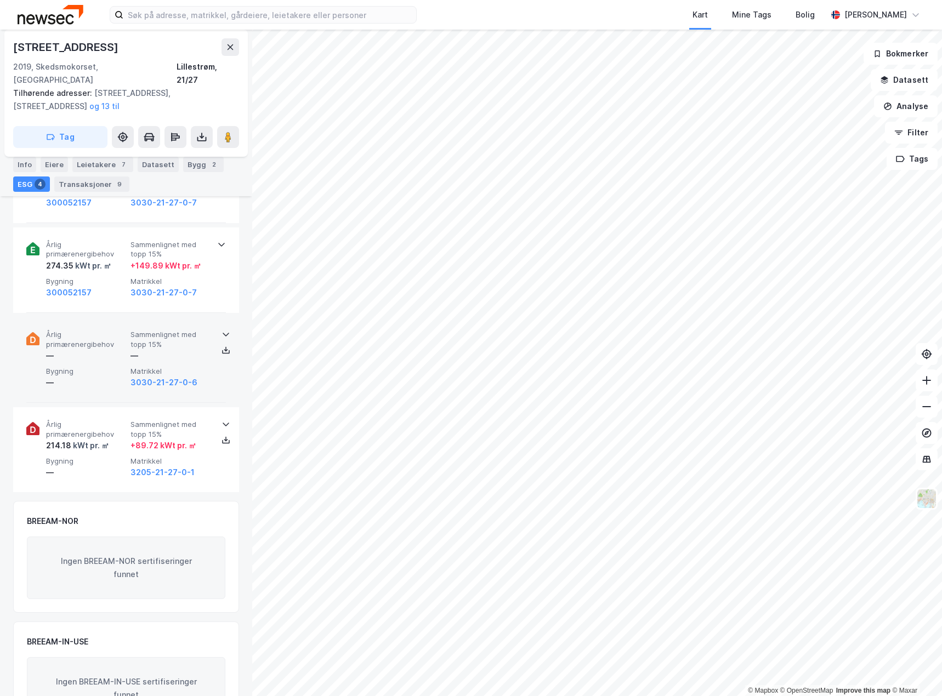
click at [79, 335] on span "Årlig primærenergibehov" at bounding box center [86, 339] width 80 height 19
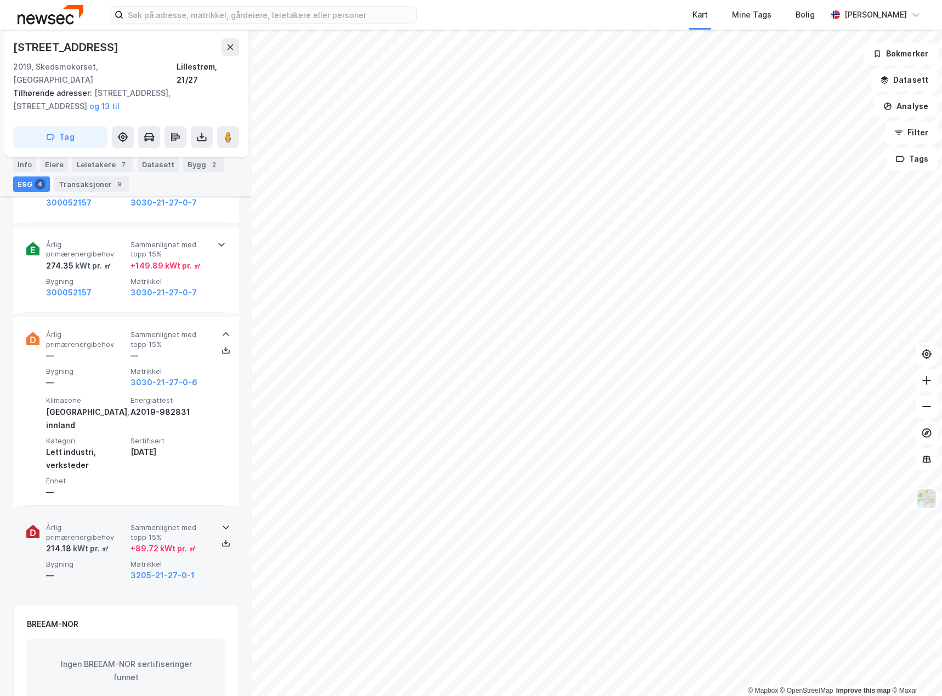
click at [84, 523] on span "Årlig primærenergibehov" at bounding box center [86, 532] width 80 height 19
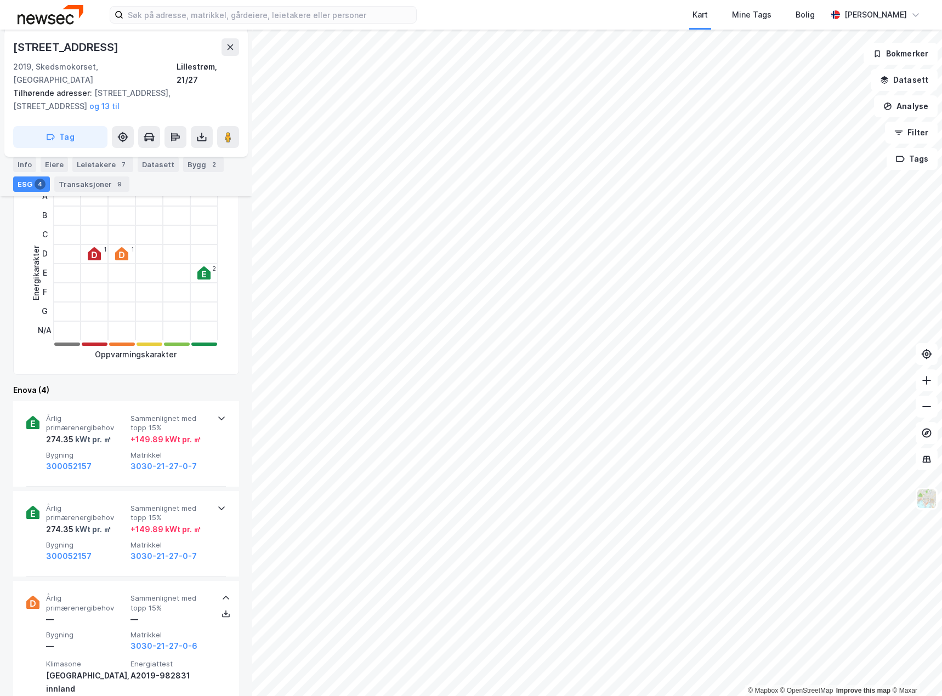
scroll to position [274, 0]
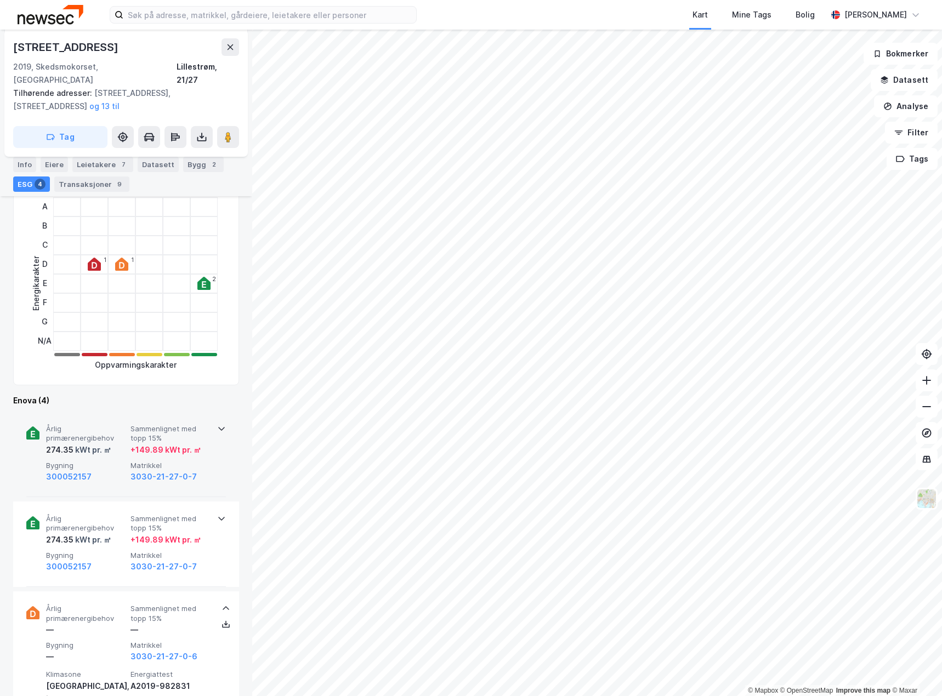
click at [92, 444] on div "kWt pr. ㎡" at bounding box center [92, 450] width 38 height 13
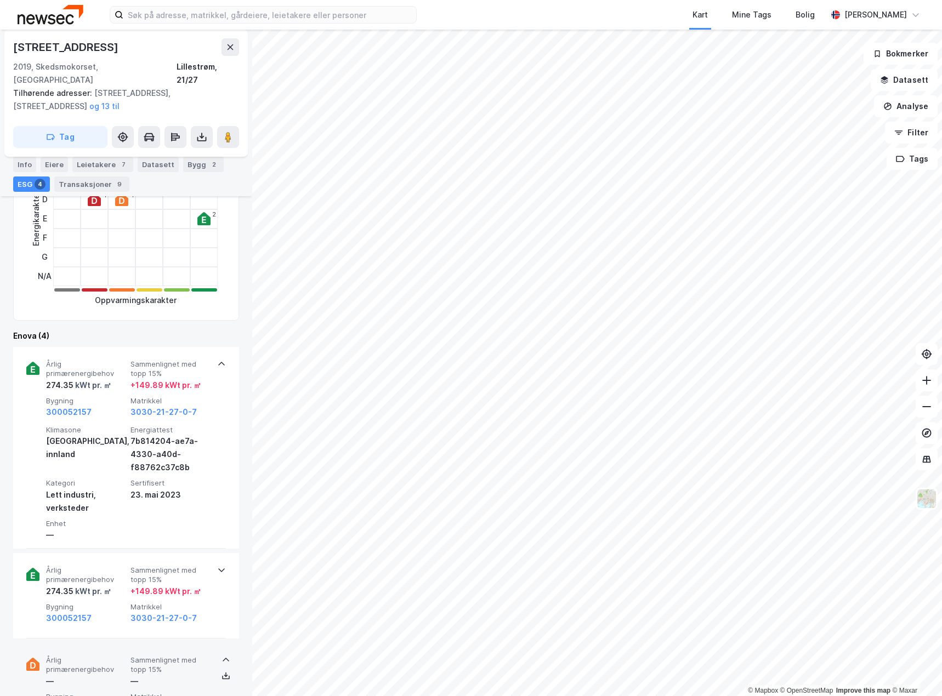
scroll to position [439, 0]
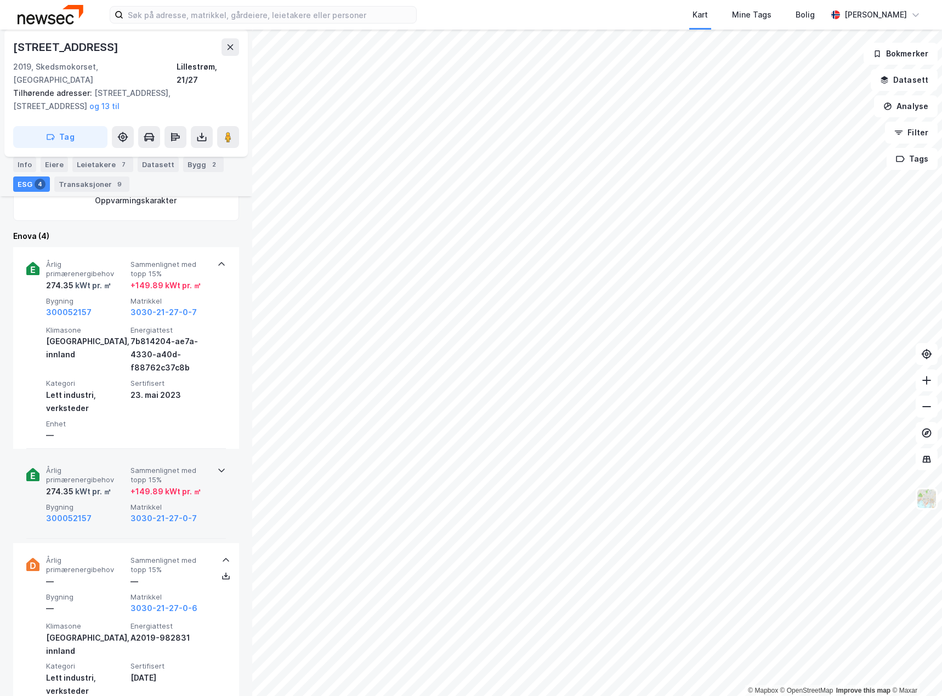
click at [98, 503] on span "Bygning" at bounding box center [86, 507] width 80 height 9
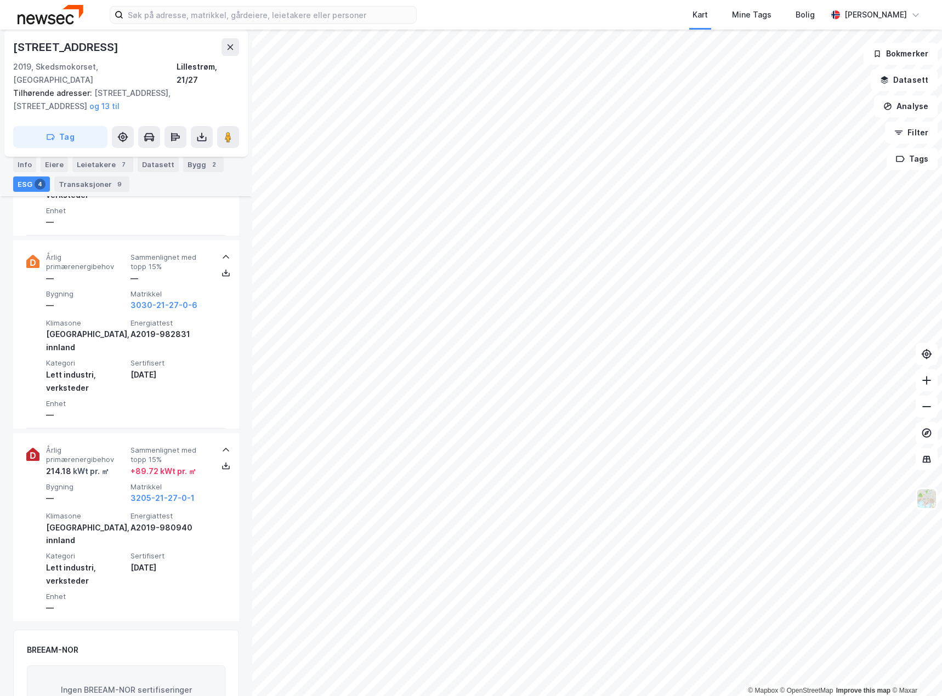
scroll to position [998, 0]
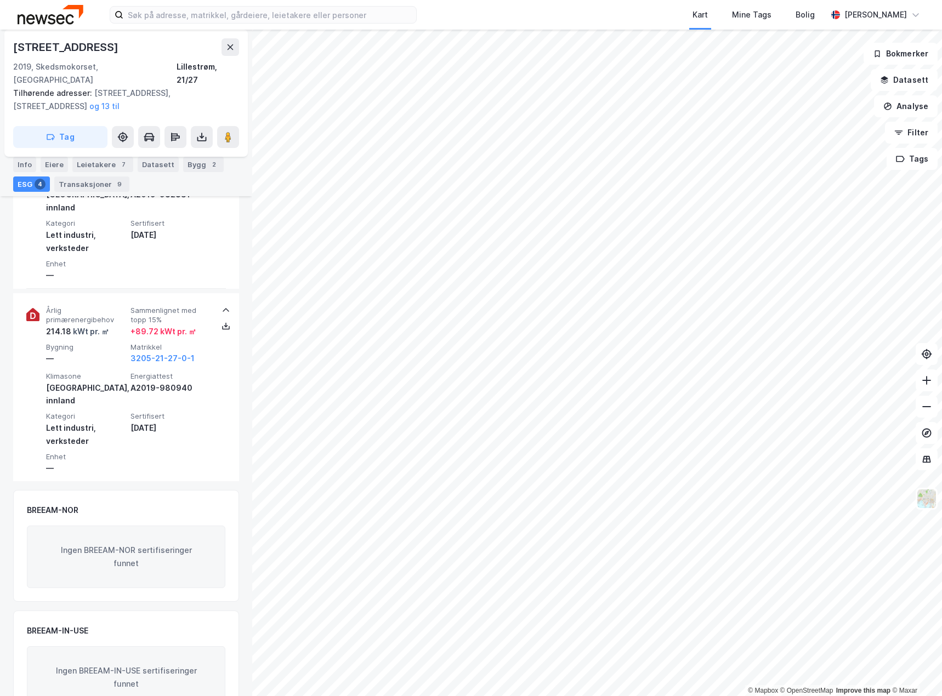
click at [942, 501] on html "Kart Mine Tags Bolig Marianne Wamnes © Mapbox © OpenStreetMap Improve this map …" at bounding box center [471, 348] width 942 height 696
